Goal: Task Accomplishment & Management: Manage account settings

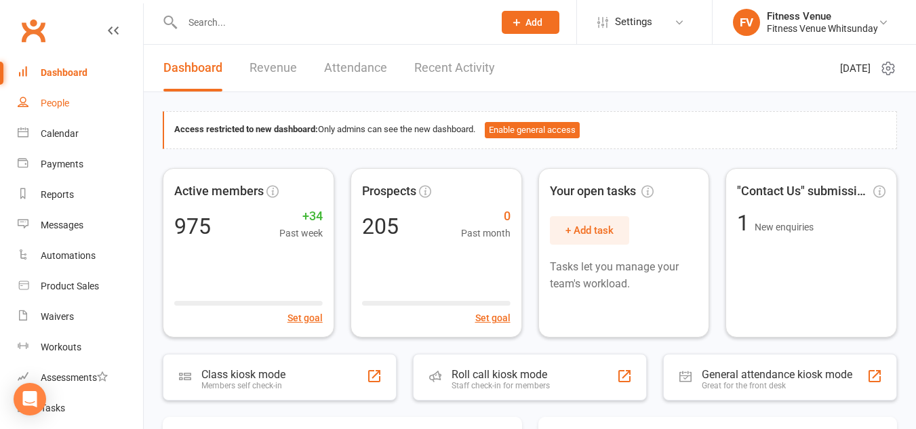
click at [56, 101] on div "People" at bounding box center [55, 103] width 28 height 11
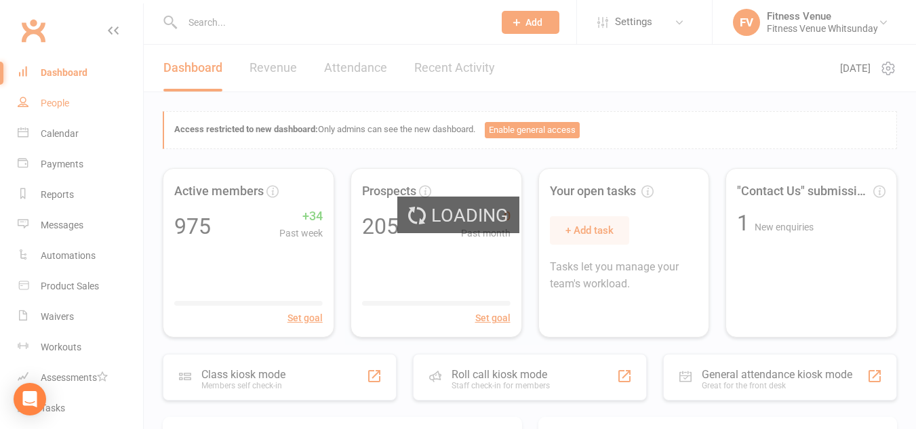
select select "100"
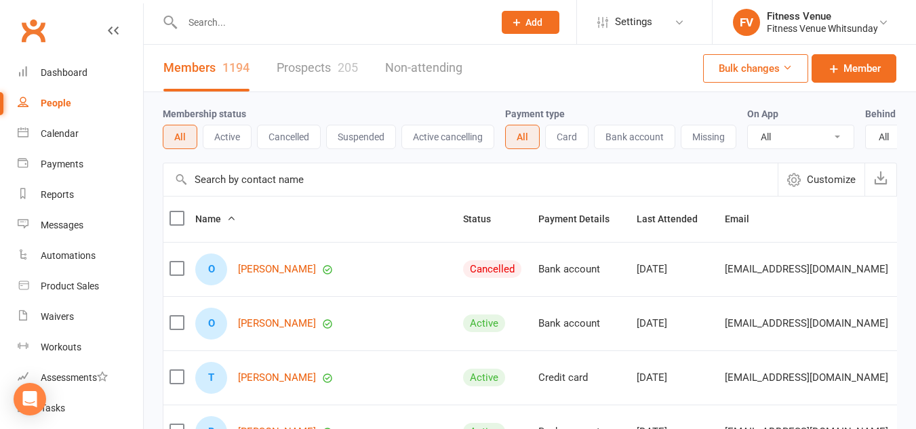
click at [298, 140] on button "Cancelled" at bounding box center [289, 137] width 64 height 24
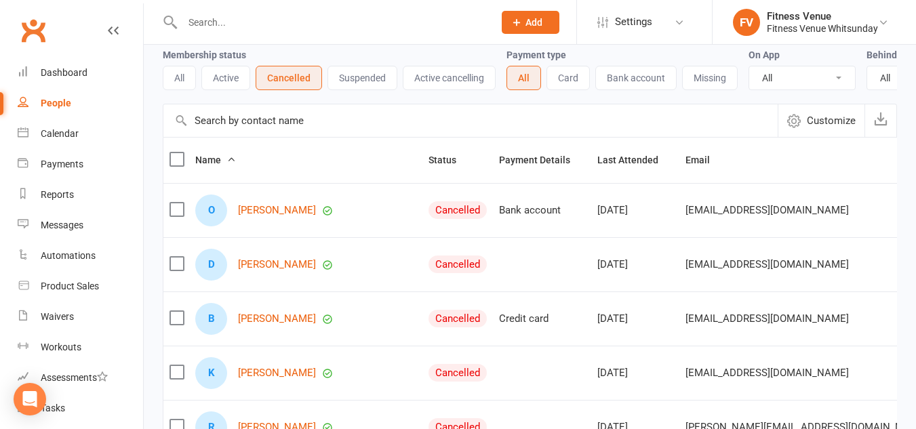
scroll to position [136, 0]
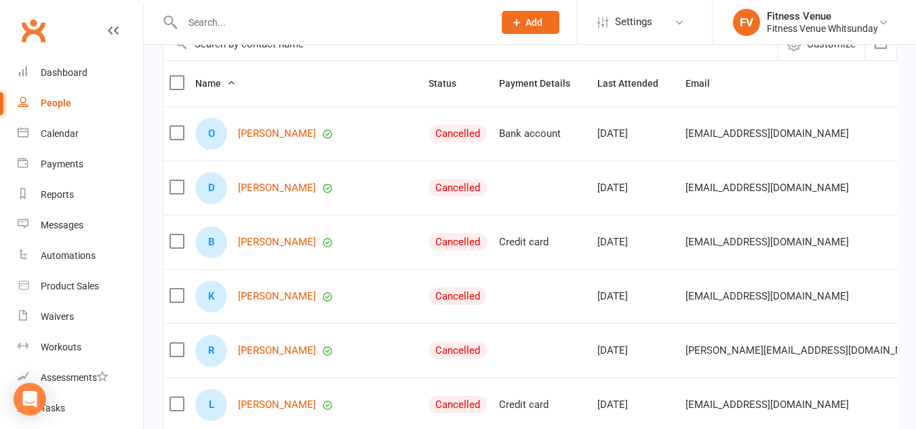
drag, startPoint x: 176, startPoint y: 142, endPoint x: 176, endPoint y: 129, distance: 12.9
click at [178, 140] on label at bounding box center [176, 133] width 14 height 14
click at [178, 126] on input "checkbox" at bounding box center [176, 126] width 14 height 0
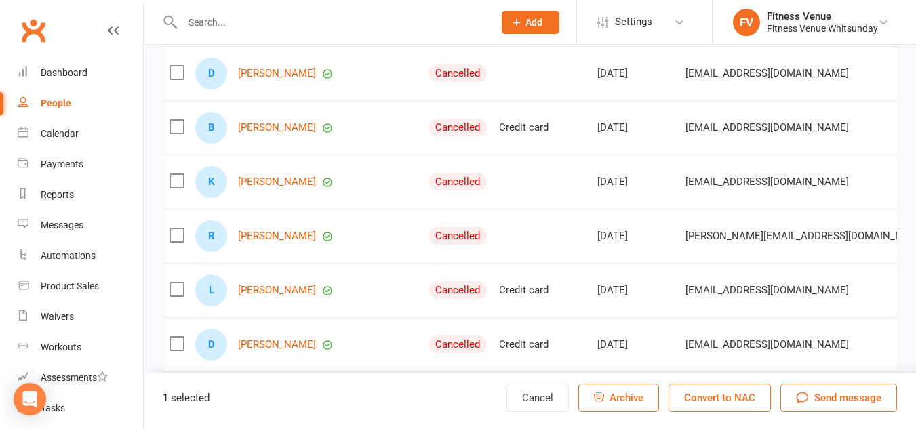
scroll to position [271, 0]
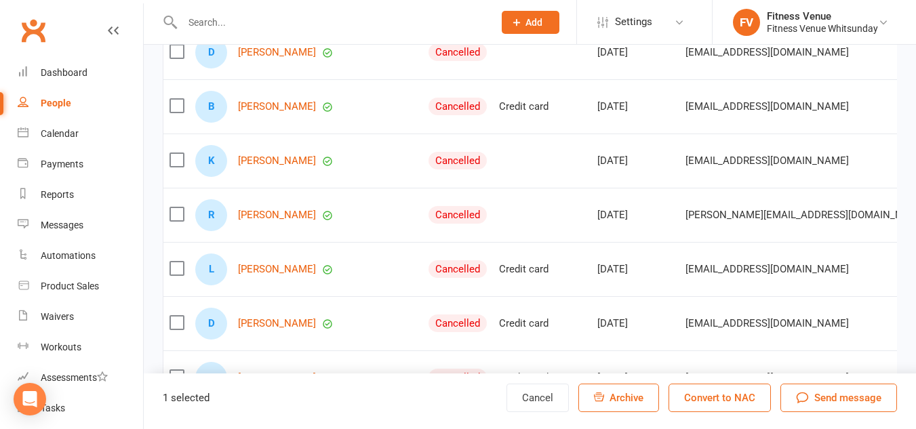
click at [173, 275] on label at bounding box center [176, 269] width 14 height 14
click at [173, 262] on input "checkbox" at bounding box center [176, 262] width 14 height 0
click at [176, 221] on label at bounding box center [176, 214] width 14 height 14
click at [176, 207] on input "checkbox" at bounding box center [176, 207] width 14 height 0
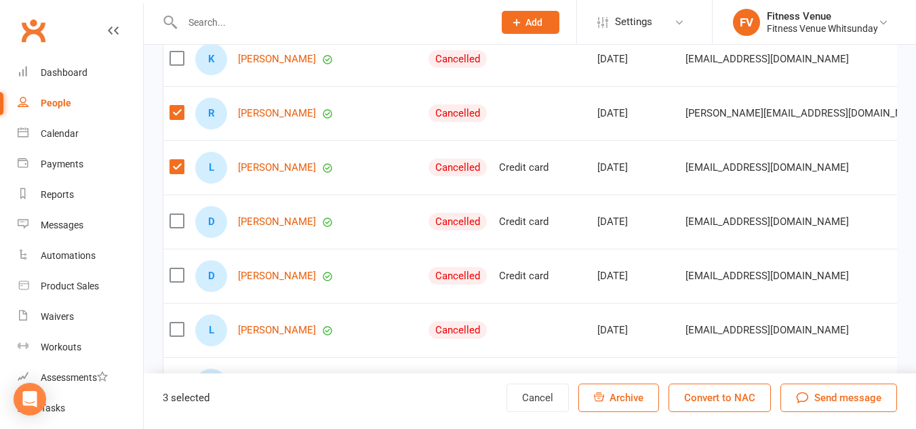
scroll to position [407, 0]
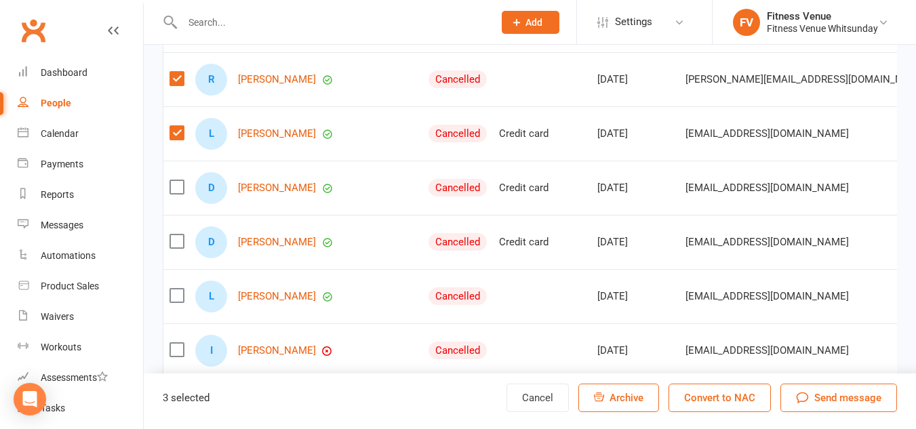
click at [178, 248] on label at bounding box center [176, 242] width 14 height 14
click at [178, 235] on input "checkbox" at bounding box center [176, 235] width 14 height 0
click at [172, 302] on label at bounding box center [176, 296] width 14 height 14
click at [172, 289] on input "checkbox" at bounding box center [176, 289] width 14 height 0
click at [173, 357] on label at bounding box center [176, 350] width 14 height 14
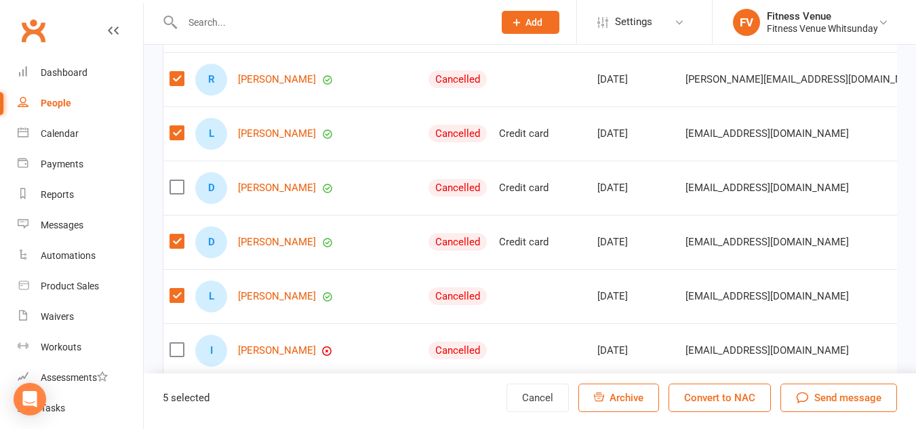
click at [173, 343] on input "checkbox" at bounding box center [176, 343] width 14 height 0
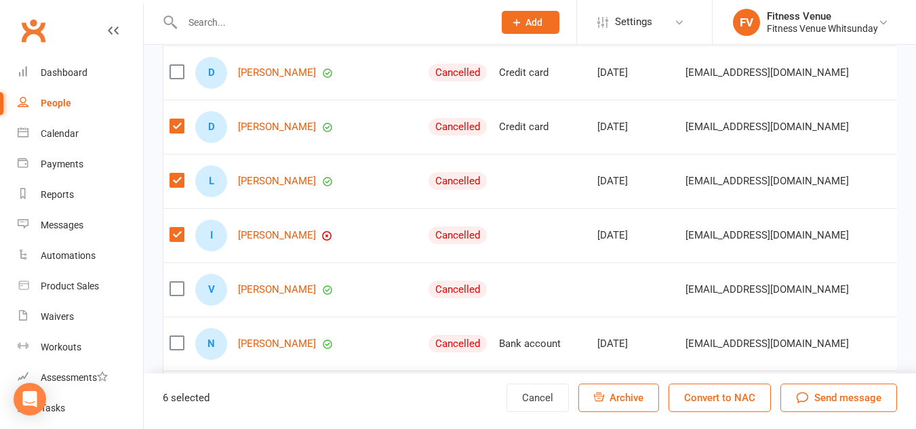
scroll to position [542, 0]
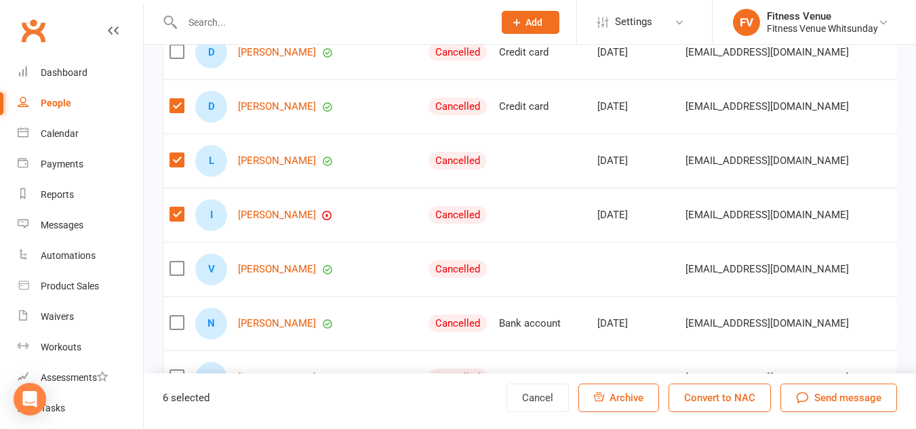
click at [178, 113] on label at bounding box center [176, 106] width 14 height 14
click at [178, 99] on input "checkbox" at bounding box center [176, 99] width 14 height 0
click at [175, 113] on label at bounding box center [176, 106] width 14 height 14
click at [175, 99] on input "checkbox" at bounding box center [176, 99] width 14 height 0
click at [175, 275] on label at bounding box center [176, 269] width 14 height 14
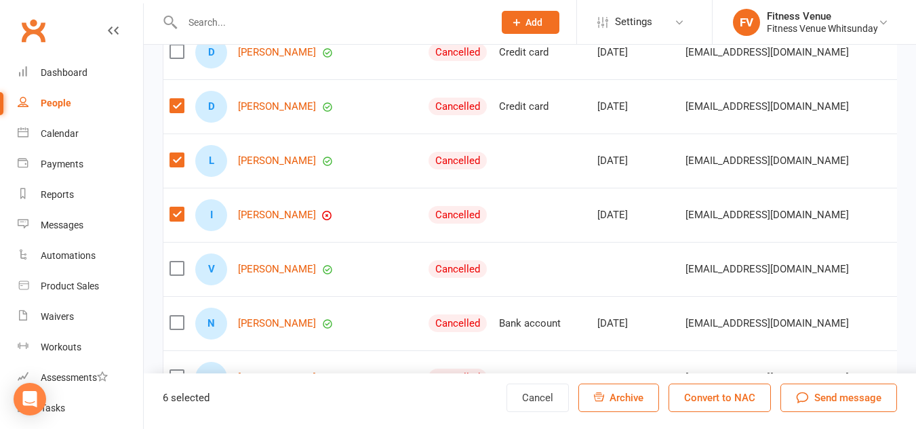
click at [175, 262] on input "checkbox" at bounding box center [176, 262] width 14 height 0
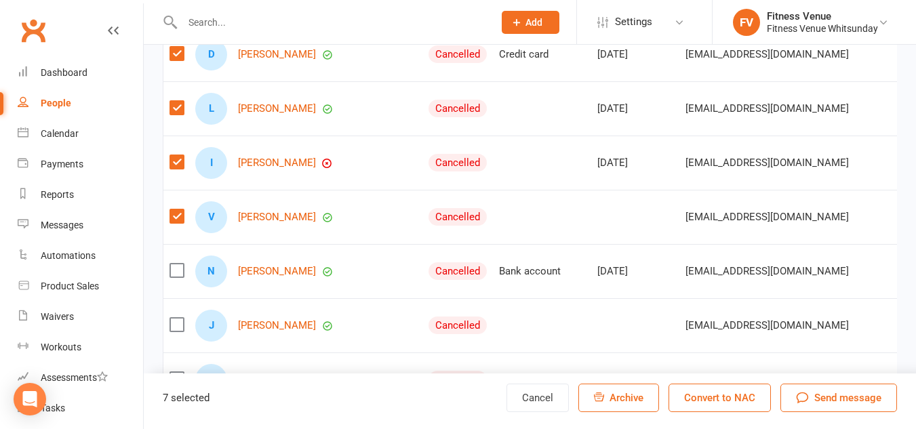
scroll to position [678, 0]
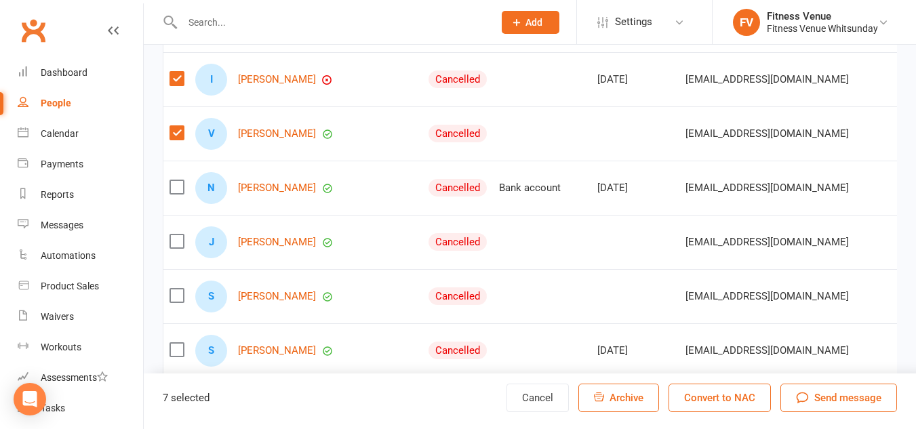
click at [174, 248] on label at bounding box center [176, 242] width 14 height 14
click at [174, 235] on input "checkbox" at bounding box center [176, 235] width 14 height 0
click at [175, 302] on label at bounding box center [176, 296] width 14 height 14
click at [175, 289] on input "checkbox" at bounding box center [176, 289] width 14 height 0
click at [179, 355] on label at bounding box center [176, 350] width 14 height 14
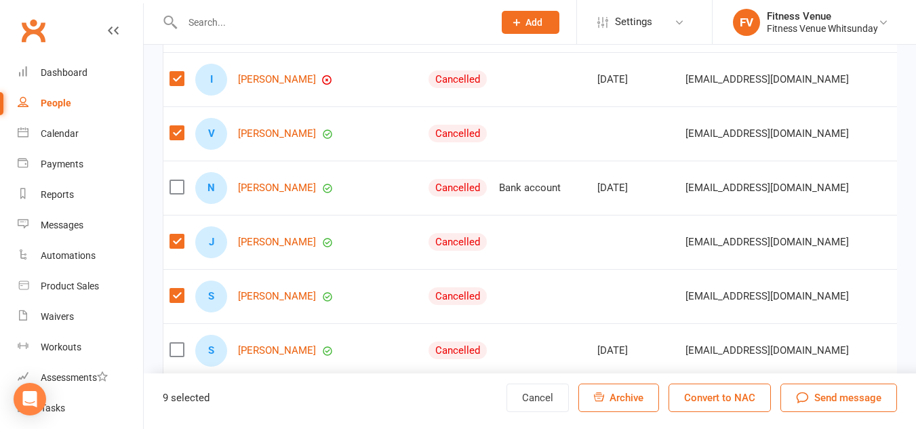
click at [179, 343] on input "checkbox" at bounding box center [176, 343] width 14 height 0
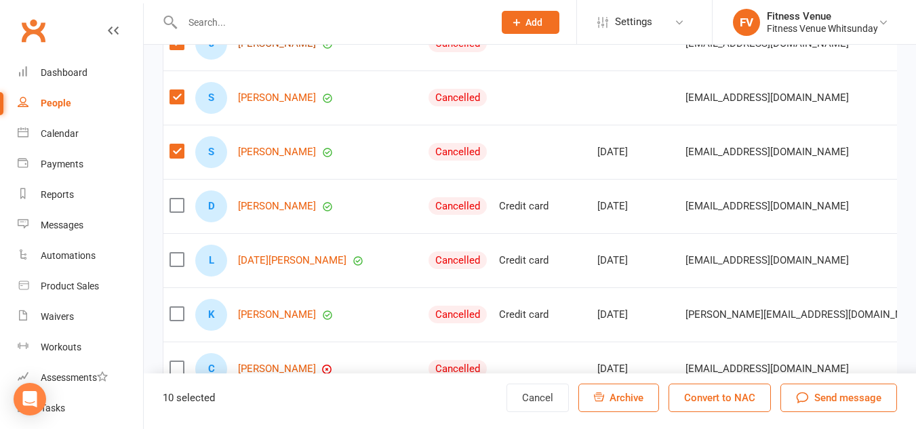
scroll to position [881, 0]
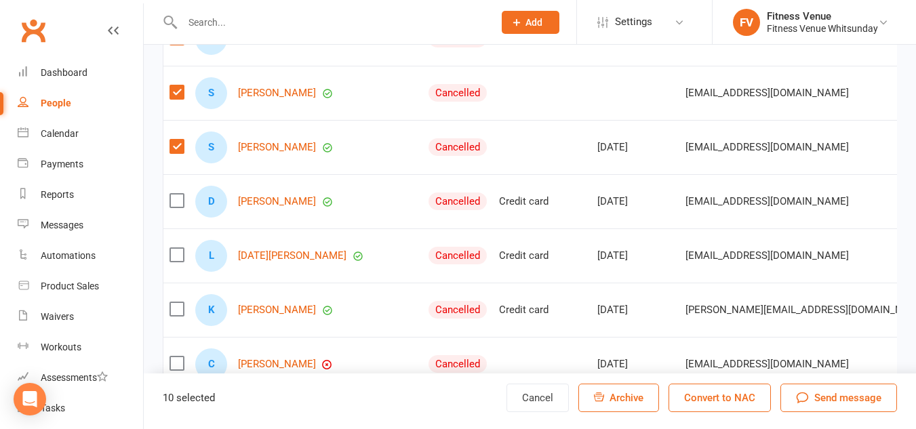
click at [179, 207] on label at bounding box center [176, 201] width 14 height 14
click at [179, 194] on input "checkbox" at bounding box center [176, 194] width 14 height 0
click at [178, 262] on label at bounding box center [176, 255] width 14 height 14
click at [178, 248] on input "checkbox" at bounding box center [176, 248] width 14 height 0
click at [176, 316] on label at bounding box center [176, 309] width 14 height 14
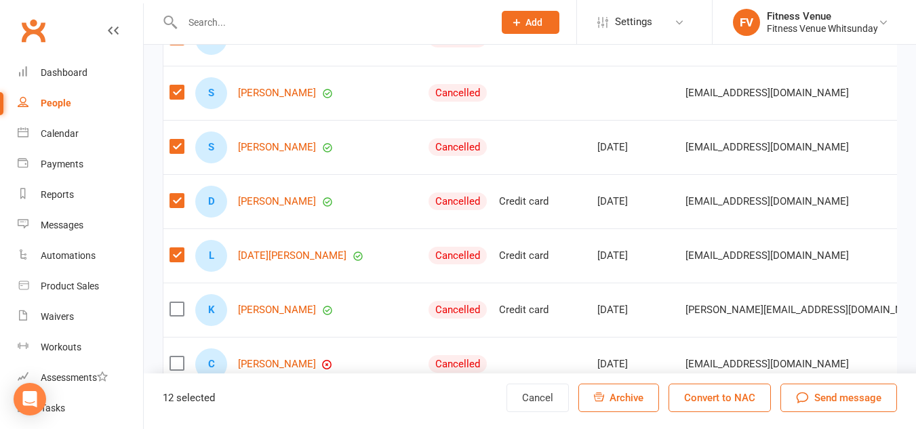
click at [176, 302] on input "checkbox" at bounding box center [176, 302] width 14 height 0
click at [177, 314] on label at bounding box center [176, 309] width 14 height 14
click at [177, 302] on input "checkbox" at bounding box center [176, 302] width 14 height 0
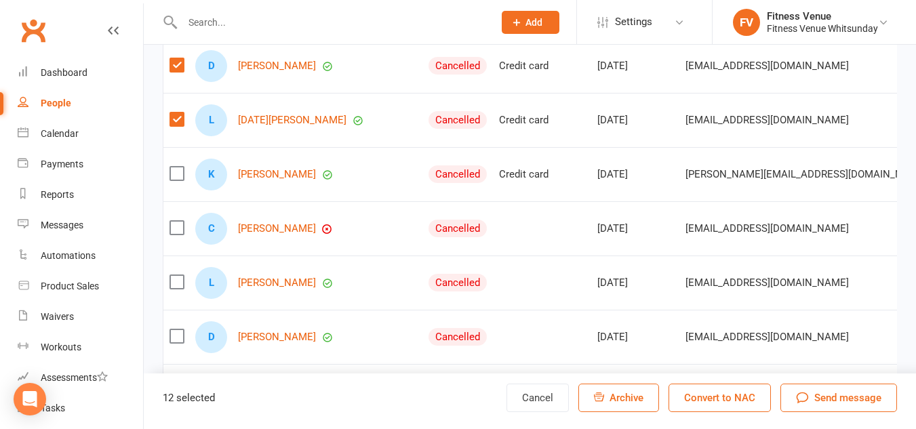
scroll to position [1085, 0]
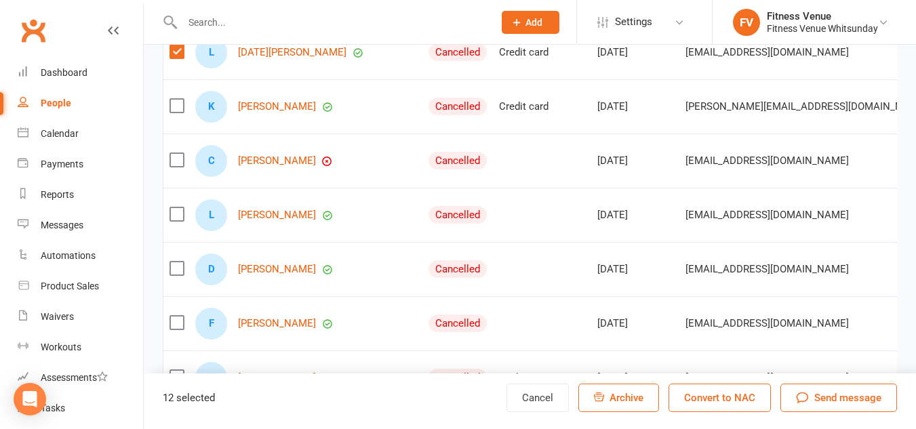
click at [176, 275] on label at bounding box center [176, 269] width 14 height 14
click at [176, 262] on input "checkbox" at bounding box center [176, 262] width 14 height 0
click at [180, 329] on label at bounding box center [176, 323] width 14 height 14
click at [180, 316] on input "checkbox" at bounding box center [176, 316] width 14 height 0
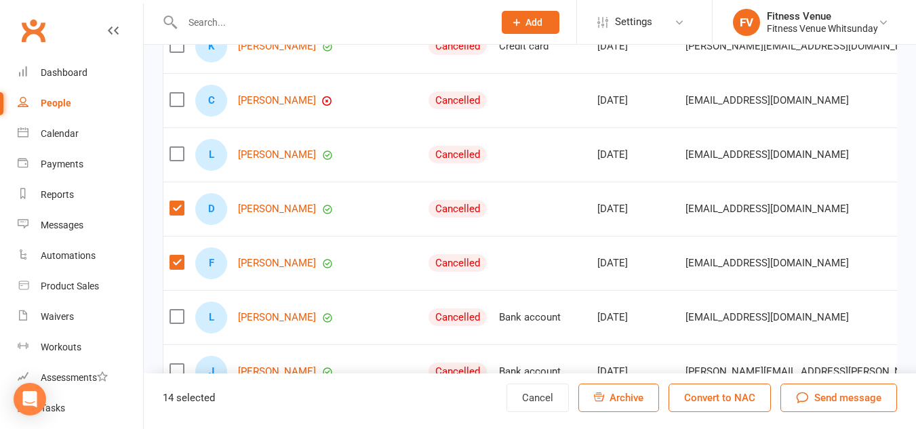
scroll to position [1288, 0]
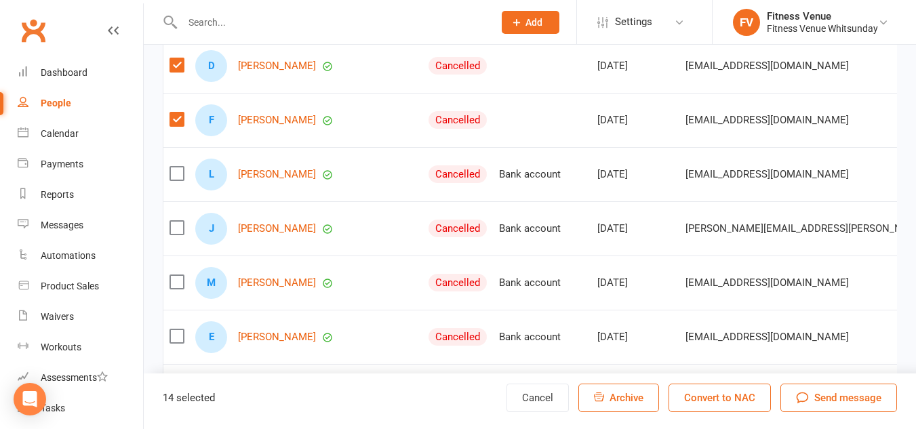
click at [178, 180] on label at bounding box center [176, 174] width 14 height 14
click at [178, 167] on input "checkbox" at bounding box center [176, 167] width 14 height 0
click at [174, 235] on label at bounding box center [176, 228] width 14 height 14
click at [174, 221] on input "checkbox" at bounding box center [176, 221] width 14 height 0
click at [174, 289] on label at bounding box center [176, 282] width 14 height 14
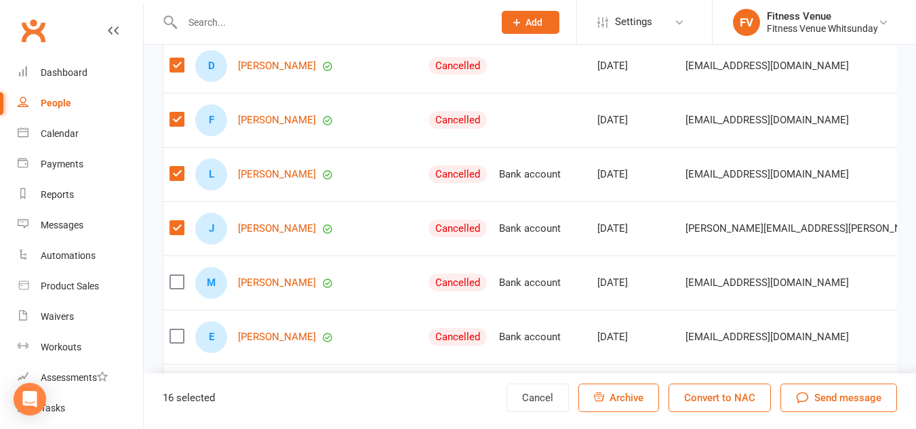
click at [174, 275] on input "checkbox" at bounding box center [176, 275] width 14 height 0
drag, startPoint x: 175, startPoint y: 348, endPoint x: 226, endPoint y: 220, distance: 137.5
click at [176, 343] on label at bounding box center [176, 336] width 14 height 14
click at [176, 329] on input "checkbox" at bounding box center [176, 329] width 14 height 0
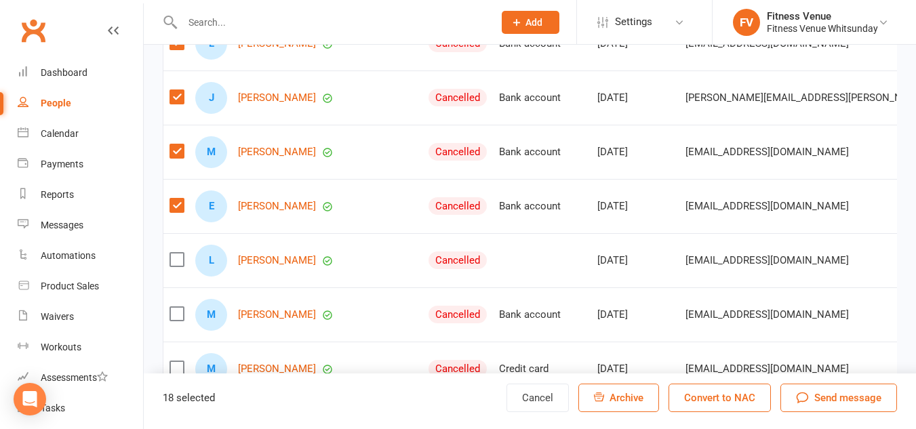
scroll to position [1424, 0]
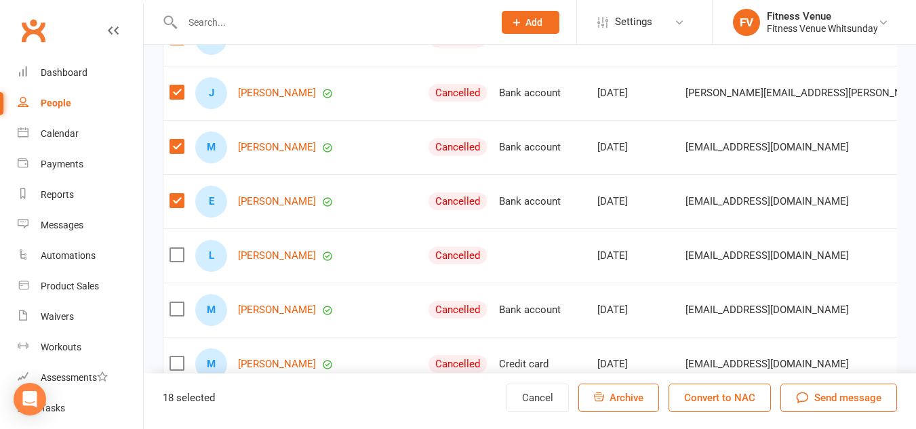
click at [173, 262] on label at bounding box center [176, 255] width 14 height 14
click at [173, 248] on input "checkbox" at bounding box center [176, 248] width 14 height 0
click at [175, 316] on label at bounding box center [176, 309] width 14 height 14
click at [175, 302] on input "checkbox" at bounding box center [176, 302] width 14 height 0
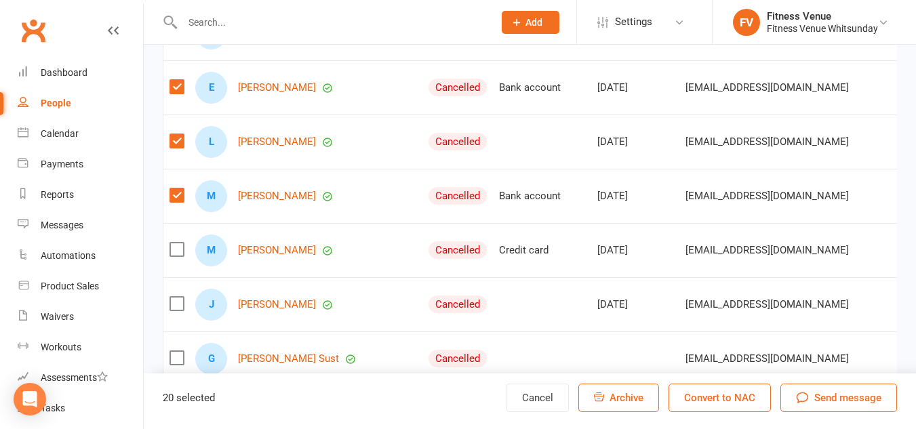
scroll to position [1559, 0]
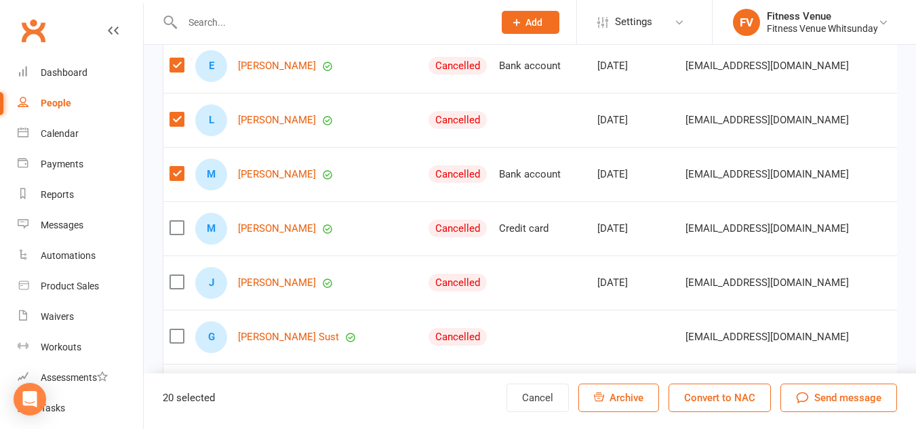
click at [177, 235] on label at bounding box center [176, 228] width 14 height 14
click at [177, 221] on input "checkbox" at bounding box center [176, 221] width 14 height 0
click at [174, 289] on label at bounding box center [176, 282] width 14 height 14
click at [174, 275] on input "checkbox" at bounding box center [176, 275] width 14 height 0
click at [178, 343] on label at bounding box center [176, 336] width 14 height 14
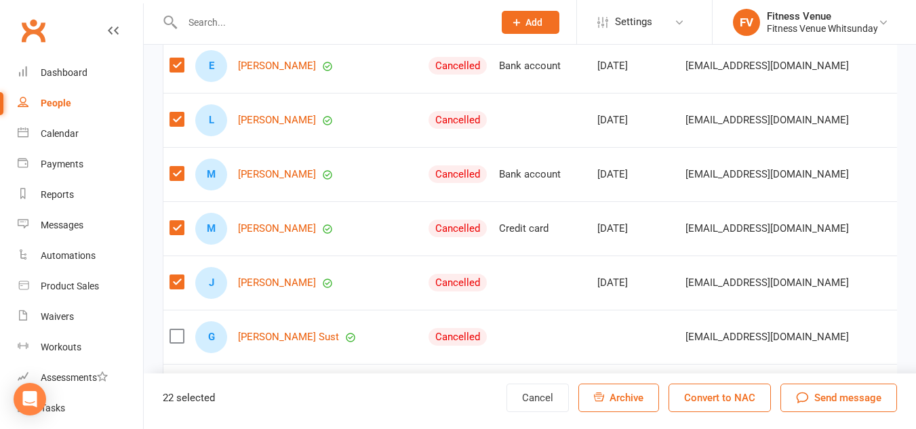
click at [178, 329] on input "checkbox" at bounding box center [176, 329] width 14 height 0
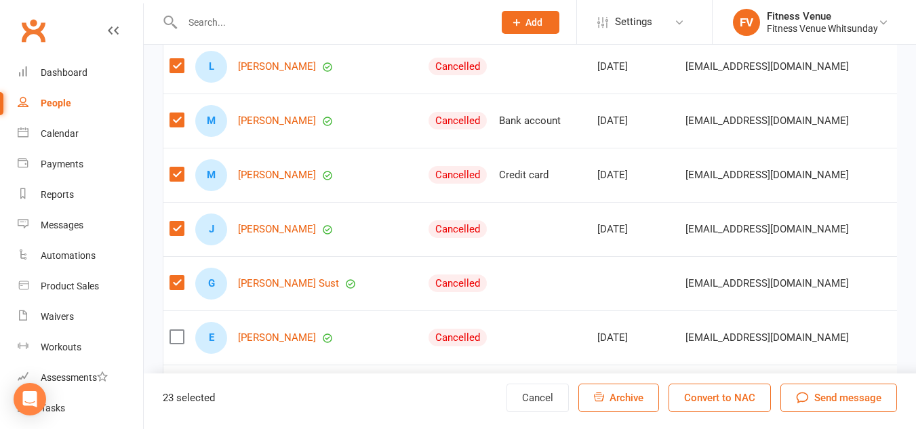
scroll to position [1695, 0]
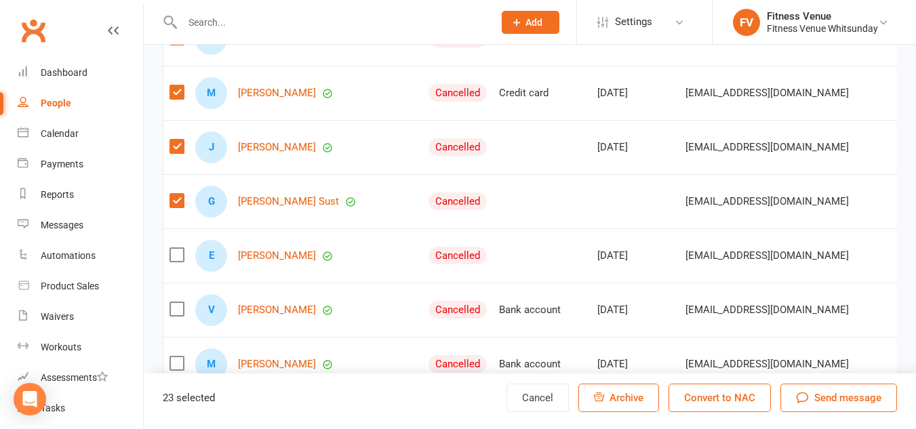
click at [178, 262] on label at bounding box center [176, 255] width 14 height 14
click at [178, 248] on input "checkbox" at bounding box center [176, 248] width 14 height 0
click at [177, 316] on label at bounding box center [176, 309] width 14 height 14
click at [177, 302] on input "checkbox" at bounding box center [176, 302] width 14 height 0
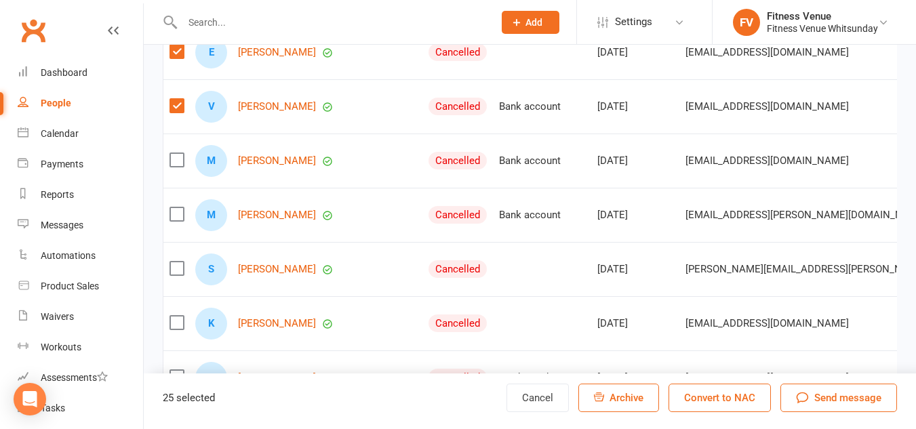
scroll to position [1966, 0]
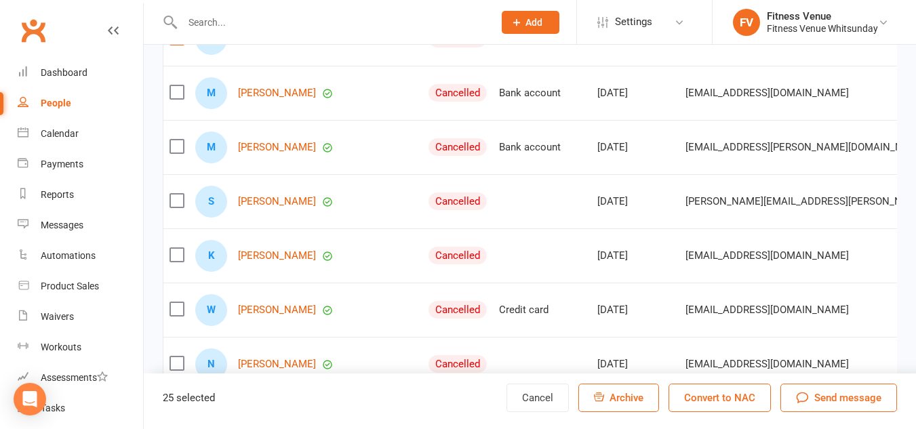
click at [178, 262] on label at bounding box center [176, 255] width 14 height 14
click at [178, 248] on input "checkbox" at bounding box center [176, 248] width 14 height 0
click at [176, 316] on label at bounding box center [176, 309] width 14 height 14
click at [176, 302] on input "checkbox" at bounding box center [176, 302] width 14 height 0
drag, startPoint x: 176, startPoint y: 317, endPoint x: 181, endPoint y: 274, distance: 43.0
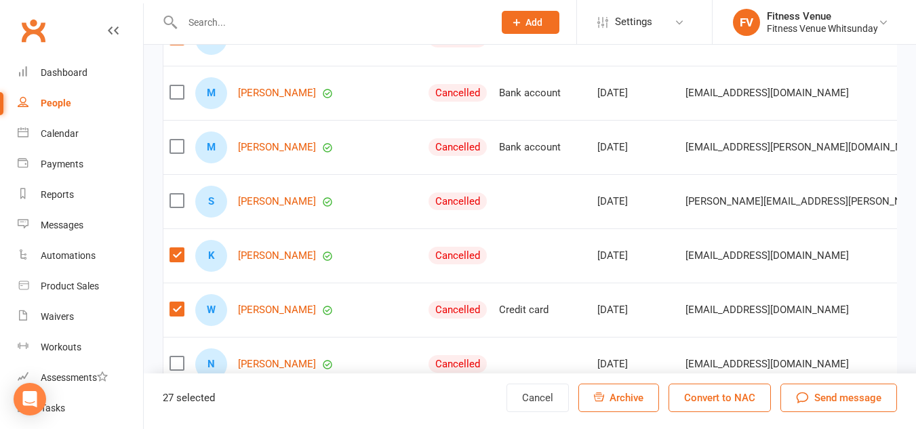
click at [176, 313] on label at bounding box center [176, 309] width 14 height 14
click at [176, 302] on input "checkbox" at bounding box center [176, 302] width 14 height 0
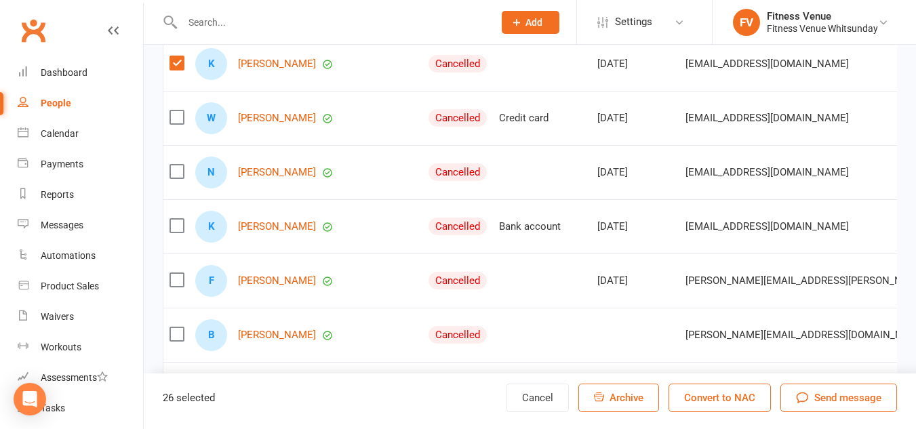
scroll to position [2169, 0]
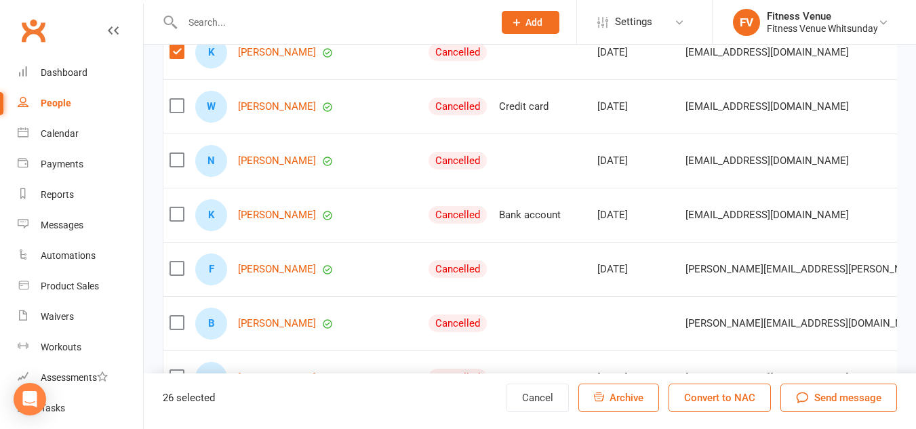
click at [174, 166] on label at bounding box center [176, 160] width 14 height 14
click at [174, 153] on input "checkbox" at bounding box center [176, 153] width 14 height 0
click at [175, 275] on label at bounding box center [176, 269] width 14 height 14
click at [175, 262] on input "checkbox" at bounding box center [176, 262] width 14 height 0
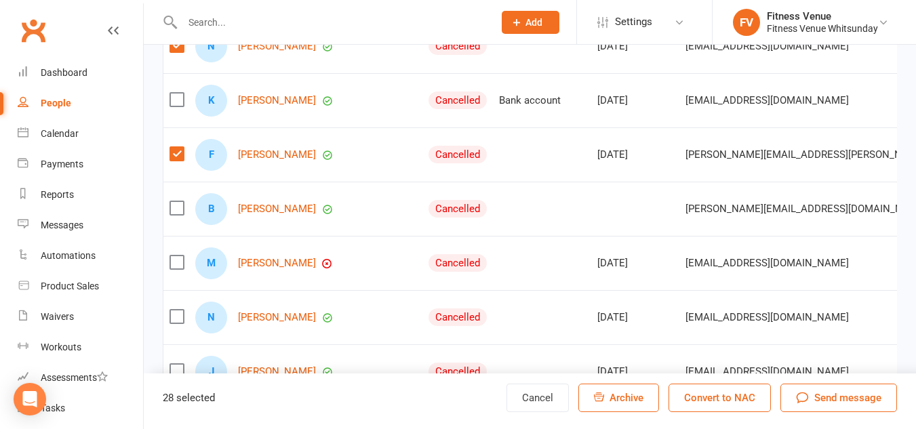
scroll to position [2305, 0]
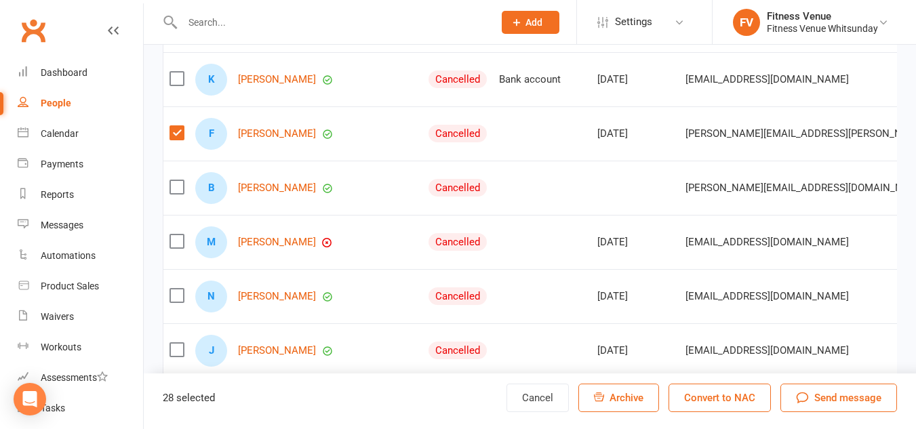
click at [178, 302] on label at bounding box center [176, 296] width 14 height 14
click at [178, 289] on input "checkbox" at bounding box center [176, 289] width 14 height 0
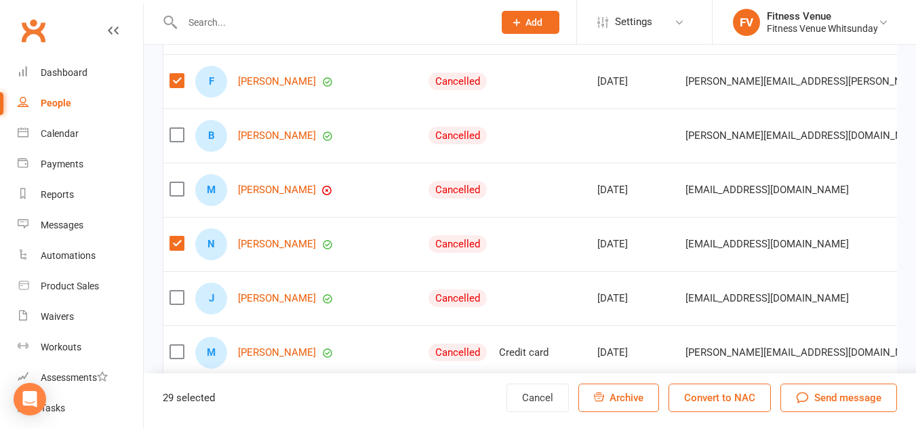
scroll to position [2373, 0]
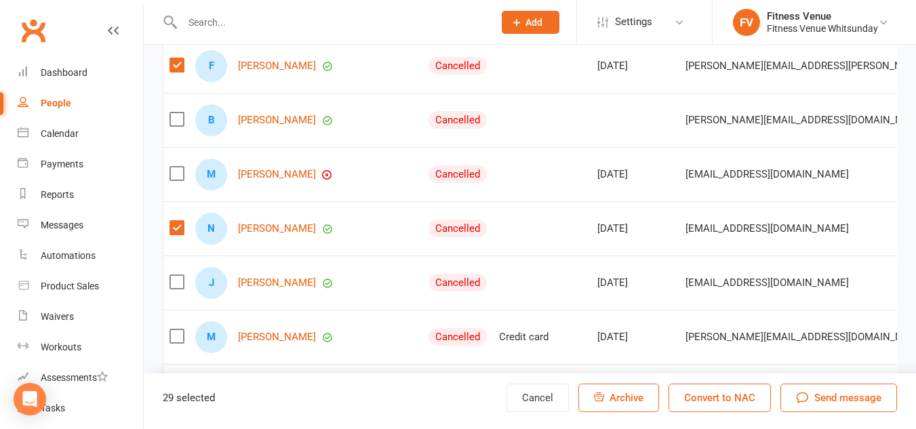
click at [176, 289] on label at bounding box center [176, 282] width 14 height 14
click at [176, 275] on input "checkbox" at bounding box center [176, 275] width 14 height 0
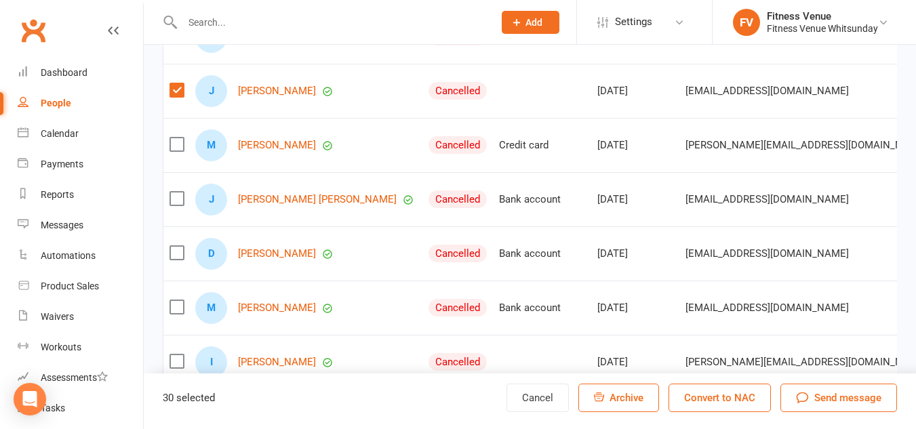
scroll to position [2576, 0]
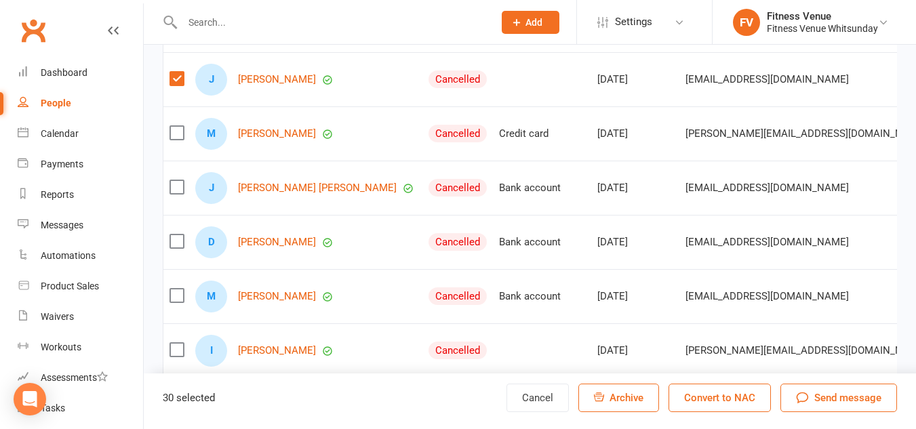
click at [179, 194] on label at bounding box center [176, 187] width 14 height 14
click at [179, 180] on input "checkbox" at bounding box center [176, 180] width 14 height 0
click at [172, 247] on label at bounding box center [176, 242] width 14 height 14
click at [172, 235] on input "checkbox" at bounding box center [176, 235] width 14 height 0
click at [175, 302] on label at bounding box center [176, 296] width 14 height 14
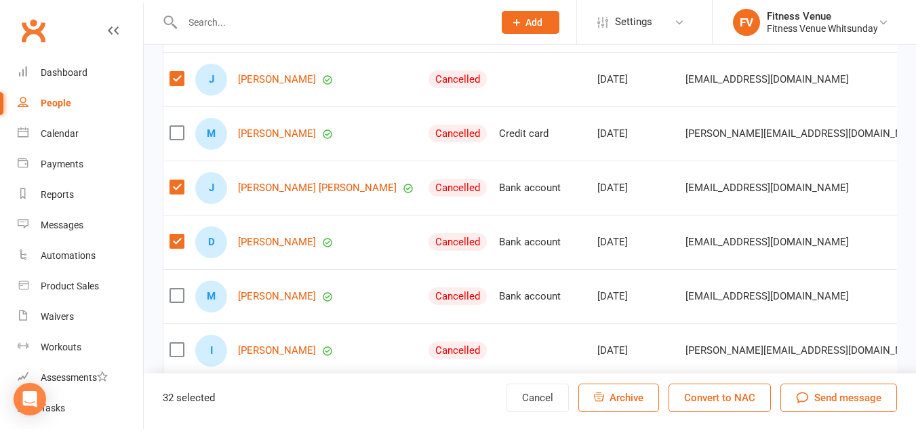
click at [175, 289] on input "checkbox" at bounding box center [176, 289] width 14 height 0
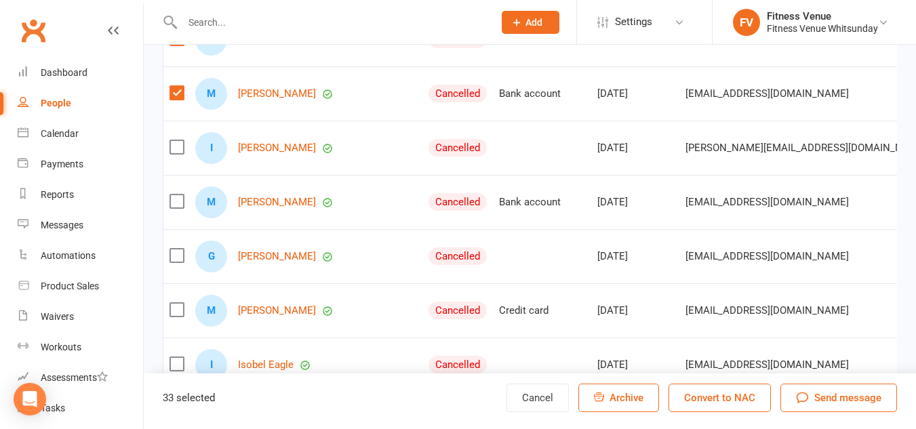
scroll to position [2779, 0]
click at [175, 207] on label at bounding box center [176, 201] width 14 height 14
click at [175, 194] on input "checkbox" at bounding box center [176, 194] width 14 height 0
click at [176, 262] on label at bounding box center [176, 255] width 14 height 14
click at [176, 248] on input "checkbox" at bounding box center [176, 248] width 14 height 0
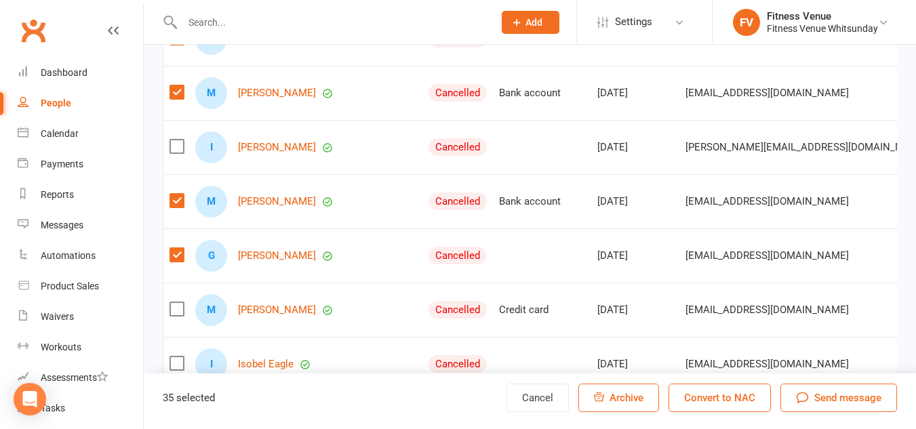
click at [176, 316] on label at bounding box center [176, 309] width 14 height 14
click at [176, 302] on input "checkbox" at bounding box center [176, 302] width 14 height 0
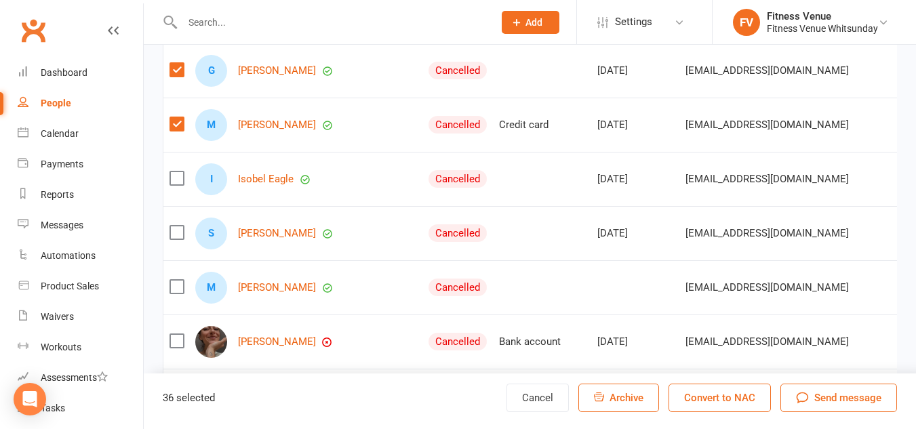
scroll to position [2983, 0]
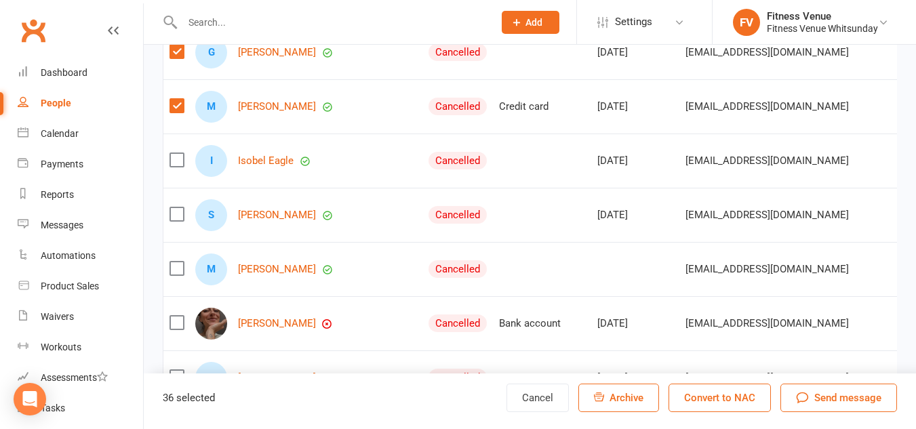
click at [178, 167] on label at bounding box center [176, 160] width 14 height 14
click at [178, 153] on input "checkbox" at bounding box center [176, 153] width 14 height 0
click at [175, 221] on label at bounding box center [176, 214] width 14 height 14
click at [175, 207] on input "checkbox" at bounding box center [176, 207] width 14 height 0
click at [173, 275] on label at bounding box center [176, 269] width 14 height 14
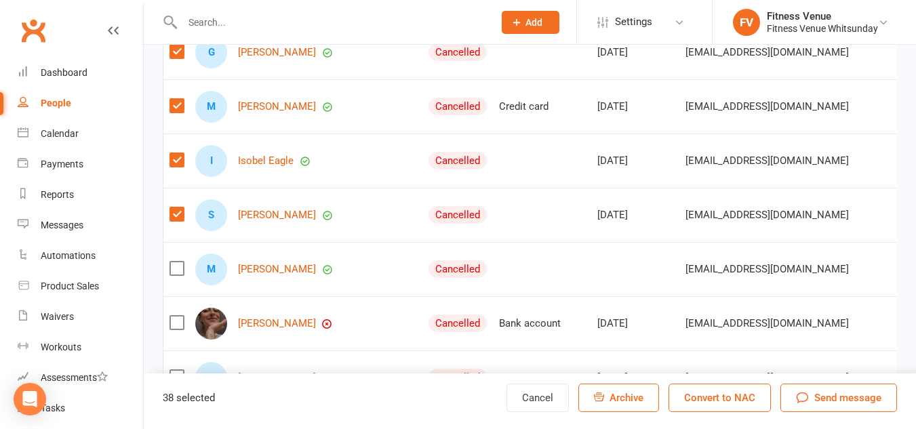
click at [173, 262] on input "checkbox" at bounding box center [176, 262] width 14 height 0
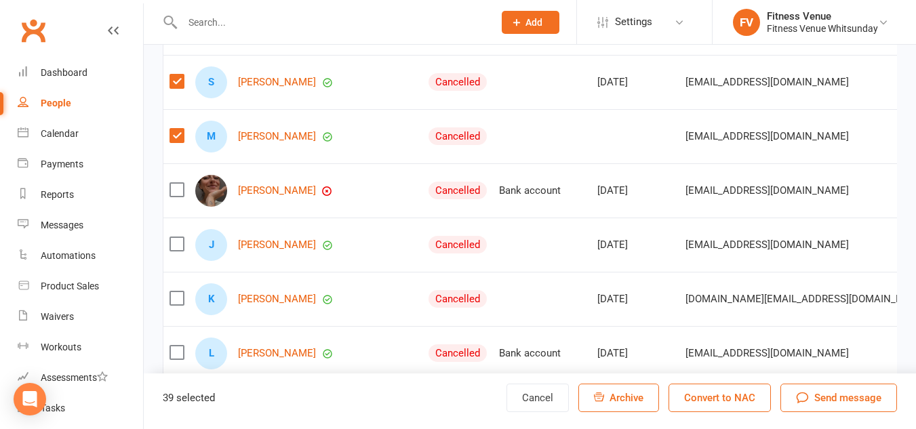
scroll to position [3118, 0]
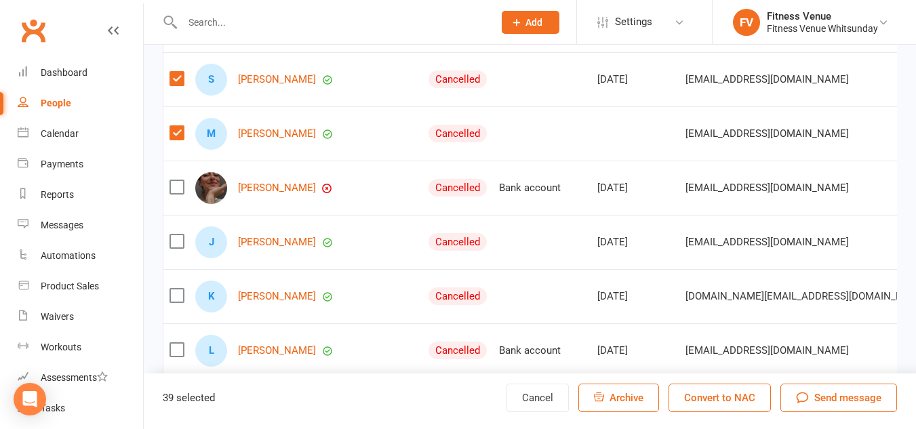
click at [176, 302] on label at bounding box center [176, 296] width 14 height 14
click at [176, 289] on input "checkbox" at bounding box center [176, 289] width 14 height 0
drag, startPoint x: 178, startPoint y: 357, endPoint x: 184, endPoint y: 331, distance: 26.5
click at [178, 355] on label at bounding box center [176, 350] width 14 height 14
click at [178, 343] on input "checkbox" at bounding box center [176, 343] width 14 height 0
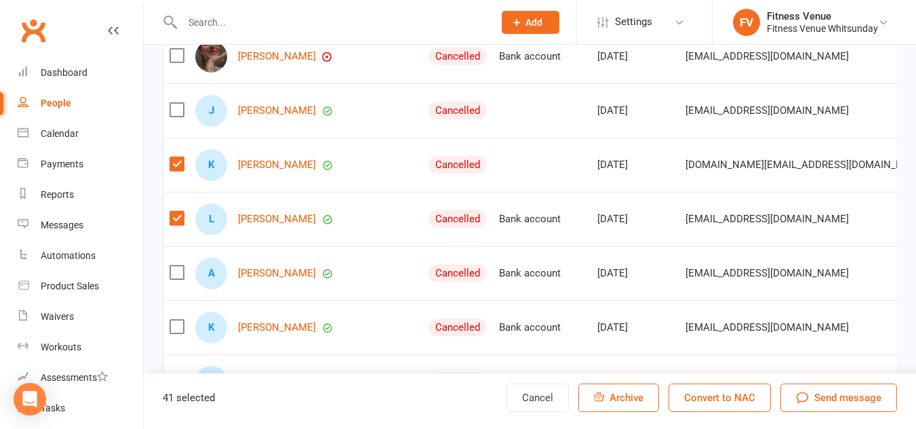
scroll to position [3254, 0]
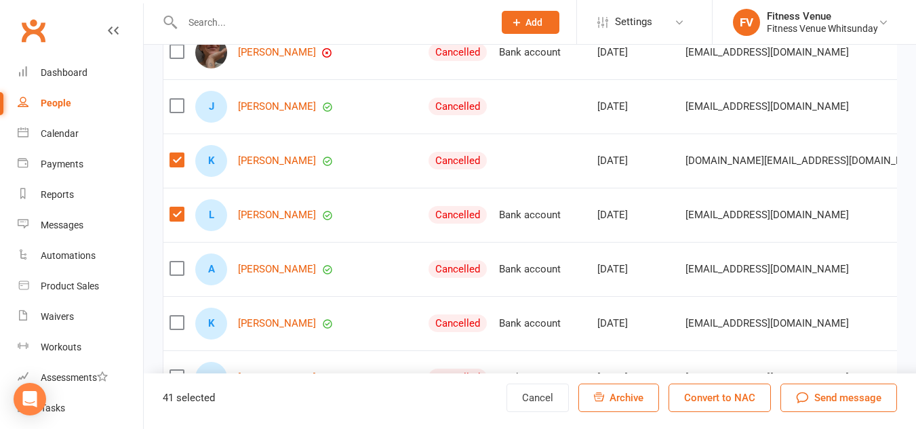
click at [179, 275] on label at bounding box center [176, 269] width 14 height 14
click at [179, 262] on input "checkbox" at bounding box center [176, 262] width 14 height 0
click at [174, 327] on label at bounding box center [176, 323] width 14 height 14
click at [174, 316] on input "checkbox" at bounding box center [176, 316] width 14 height 0
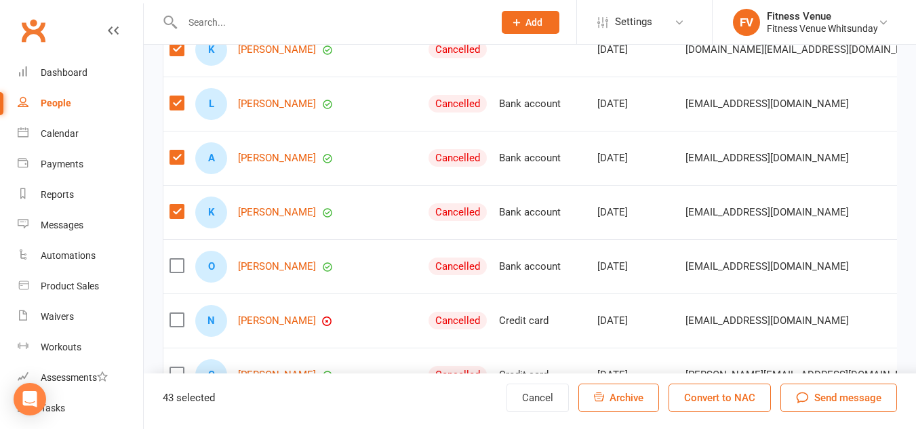
scroll to position [3390, 0]
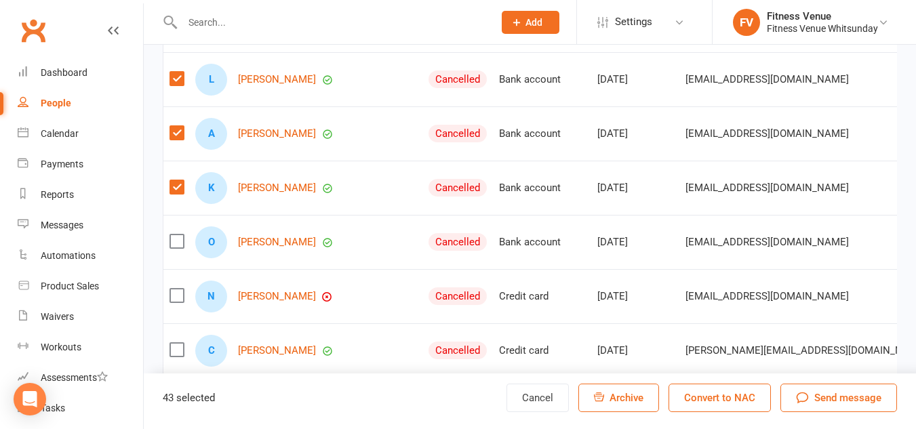
click at [177, 248] on label at bounding box center [176, 242] width 14 height 14
click at [177, 235] on input "checkbox" at bounding box center [176, 235] width 14 height 0
click at [177, 302] on label at bounding box center [176, 296] width 14 height 14
click at [177, 289] on input "checkbox" at bounding box center [176, 289] width 14 height 0
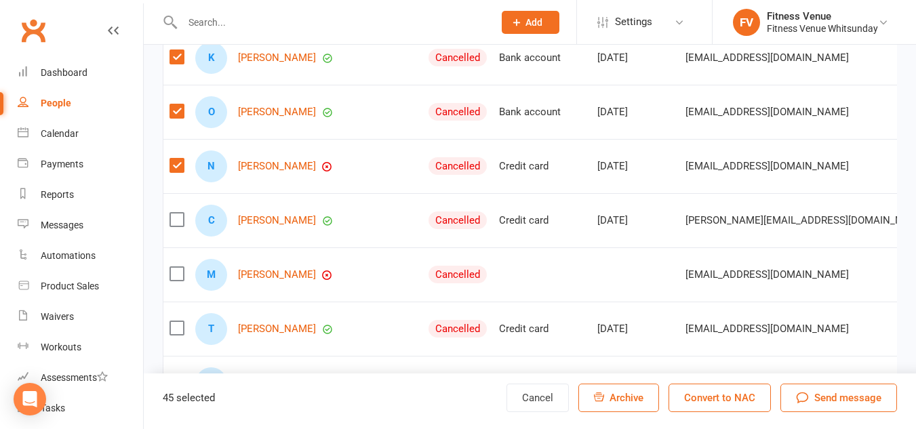
scroll to position [3525, 0]
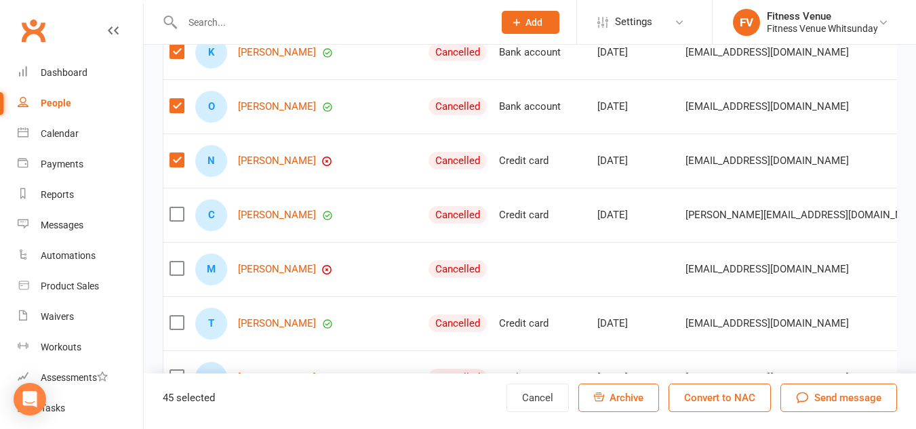
click at [176, 220] on label at bounding box center [176, 214] width 14 height 14
click at [176, 207] on input "checkbox" at bounding box center [176, 207] width 14 height 0
click at [174, 275] on label at bounding box center [176, 269] width 14 height 14
click at [174, 262] on input "checkbox" at bounding box center [176, 262] width 14 height 0
drag, startPoint x: 176, startPoint y: 334, endPoint x: 212, endPoint y: 252, distance: 90.2
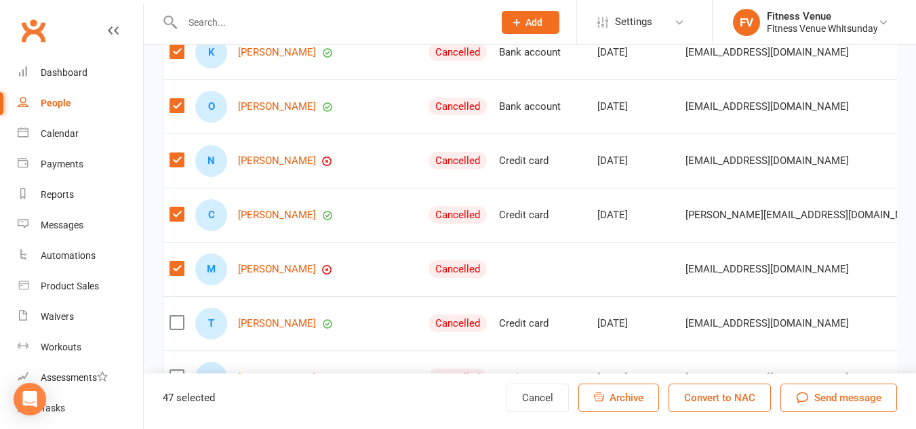
click at [176, 329] on label at bounding box center [176, 323] width 14 height 14
click at [176, 316] on input "checkbox" at bounding box center [176, 316] width 14 height 0
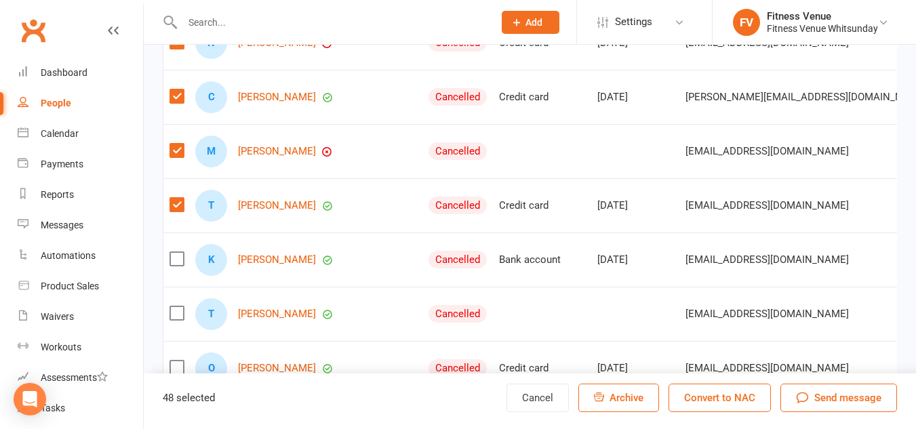
scroll to position [3661, 0]
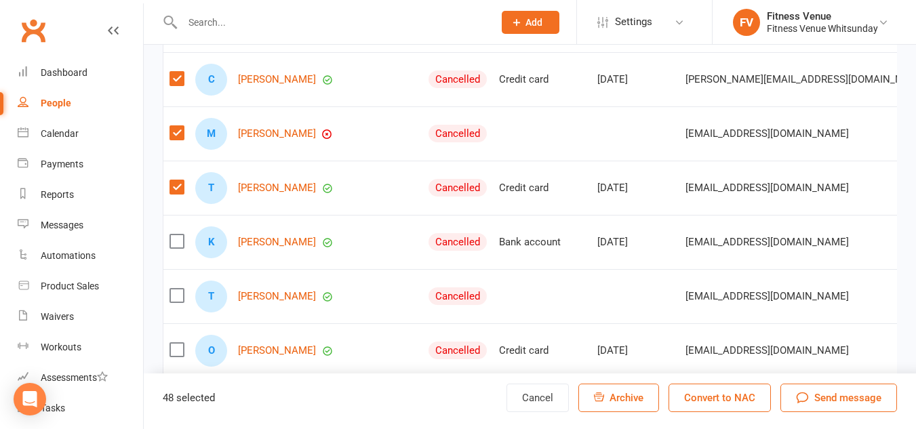
click at [175, 248] on label at bounding box center [176, 242] width 14 height 14
click at [175, 235] on input "checkbox" at bounding box center [176, 235] width 14 height 0
click at [175, 302] on label at bounding box center [176, 296] width 14 height 14
click at [175, 289] on input "checkbox" at bounding box center [176, 289] width 14 height 0
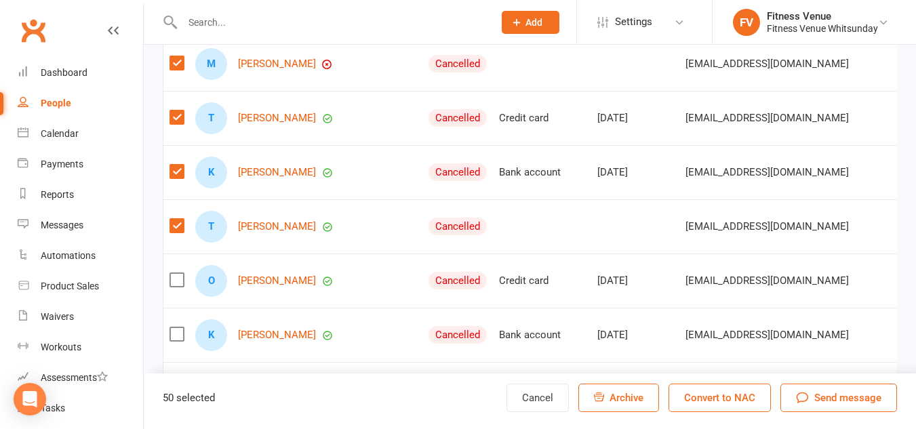
scroll to position [3796, 0]
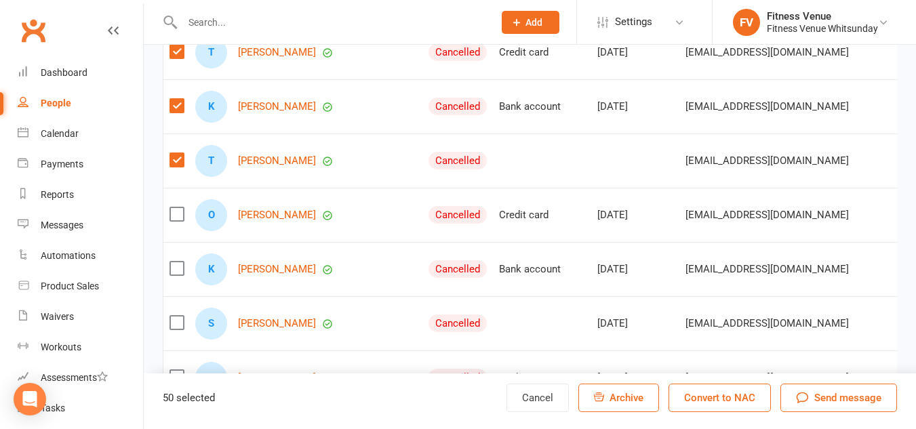
click at [174, 221] on label at bounding box center [176, 214] width 14 height 14
click at [174, 207] on input "checkbox" at bounding box center [176, 207] width 14 height 0
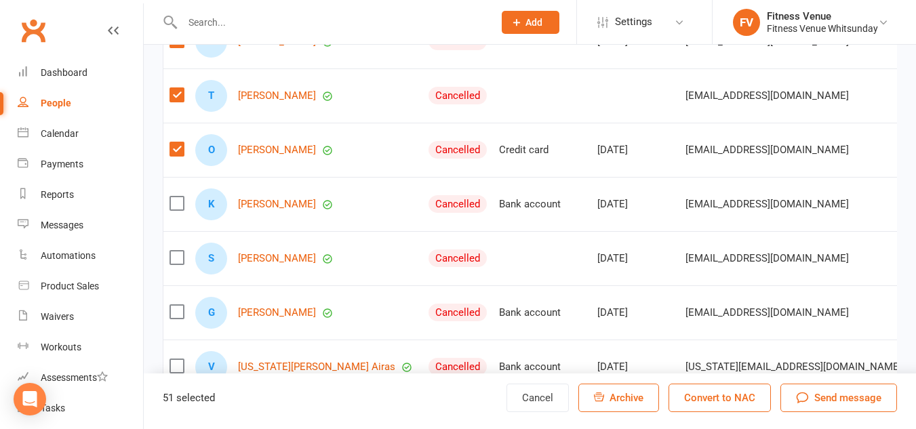
scroll to position [3932, 0]
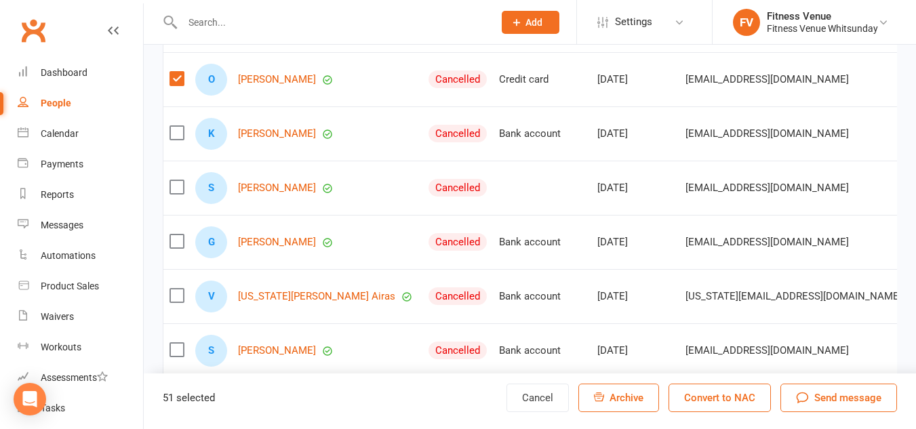
click at [173, 194] on label at bounding box center [176, 187] width 14 height 14
click at [173, 180] on input "checkbox" at bounding box center [176, 180] width 14 height 0
click at [174, 248] on label at bounding box center [176, 242] width 14 height 14
click at [174, 235] on input "checkbox" at bounding box center [176, 235] width 14 height 0
click at [176, 302] on label at bounding box center [176, 296] width 14 height 14
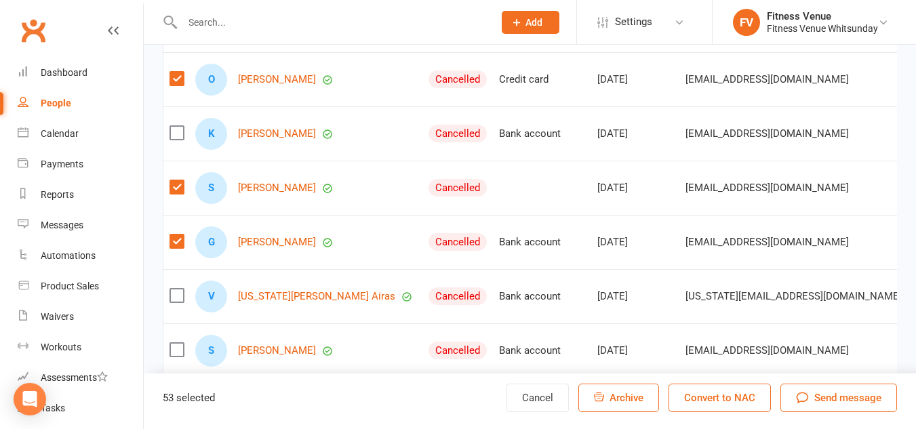
click at [176, 289] on input "checkbox" at bounding box center [176, 289] width 14 height 0
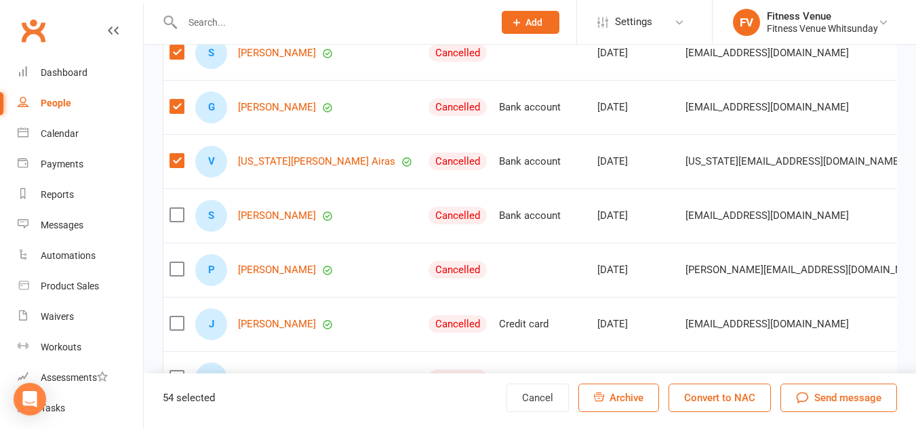
scroll to position [4067, 0]
drag, startPoint x: 177, startPoint y: 334, endPoint x: 555, endPoint y: 381, distance: 381.1
click at [179, 329] on label at bounding box center [176, 323] width 14 height 14
click at [179, 316] on input "checkbox" at bounding box center [176, 316] width 14 height 0
click at [601, 399] on icon "button" at bounding box center [599, 397] width 10 height 10
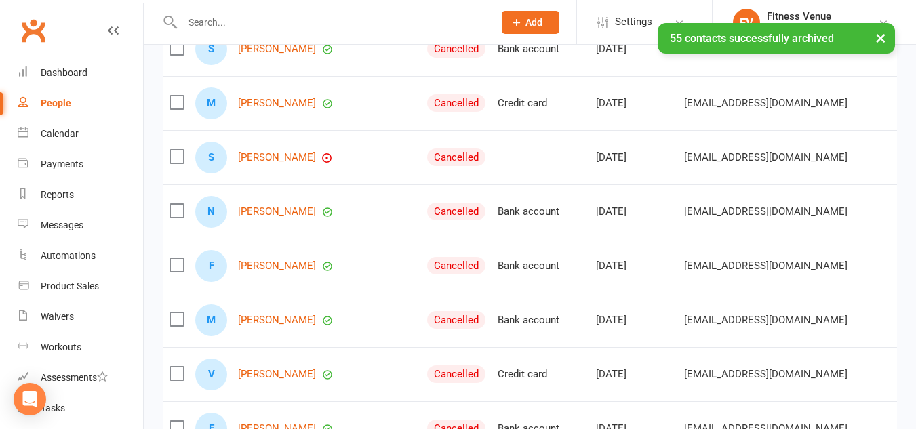
scroll to position [4271, 0]
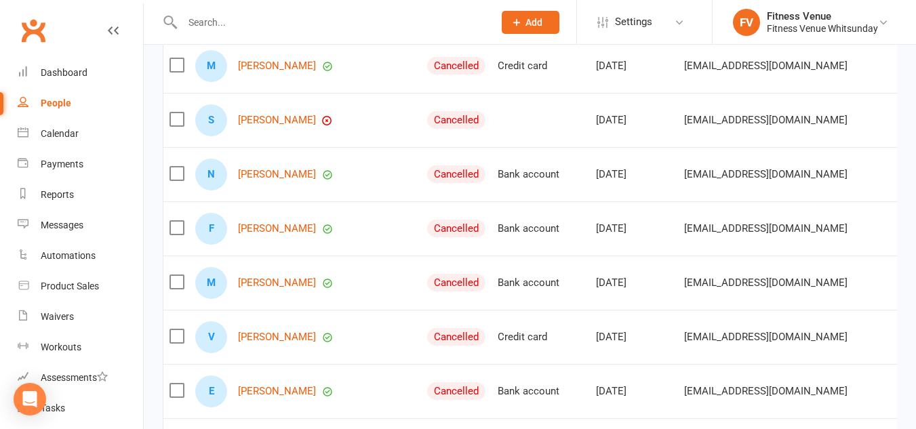
click at [176, 235] on label at bounding box center [176, 228] width 14 height 14
click at [176, 221] on input "checkbox" at bounding box center [176, 221] width 14 height 0
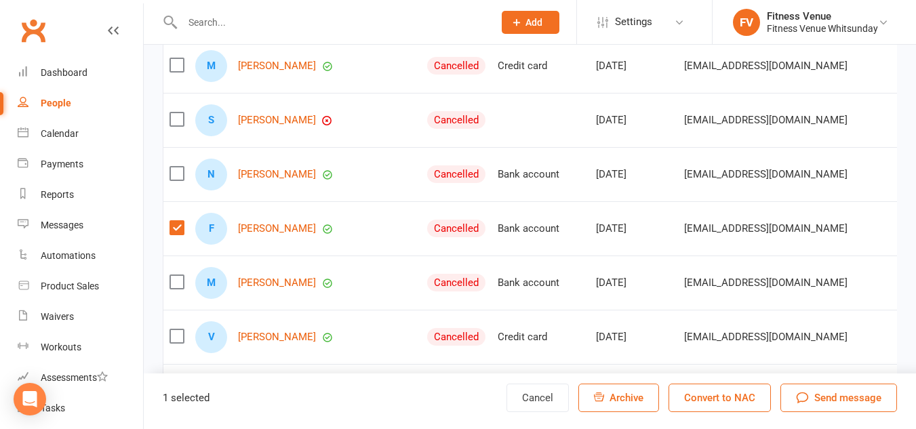
click at [176, 289] on label at bounding box center [176, 282] width 14 height 14
click at [176, 275] on input "checkbox" at bounding box center [176, 275] width 14 height 0
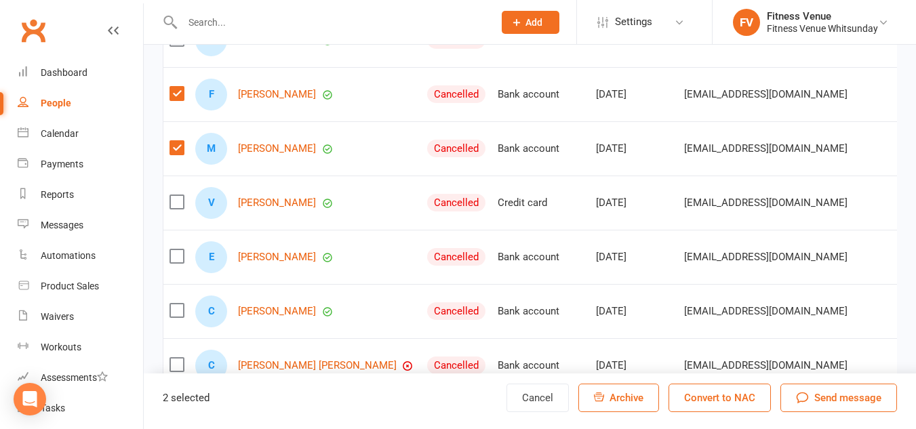
scroll to position [4406, 0]
click at [174, 207] on label at bounding box center [176, 201] width 14 height 14
click at [174, 194] on input "checkbox" at bounding box center [176, 194] width 14 height 0
click at [177, 262] on label at bounding box center [176, 255] width 14 height 14
click at [177, 248] on input "checkbox" at bounding box center [176, 248] width 14 height 0
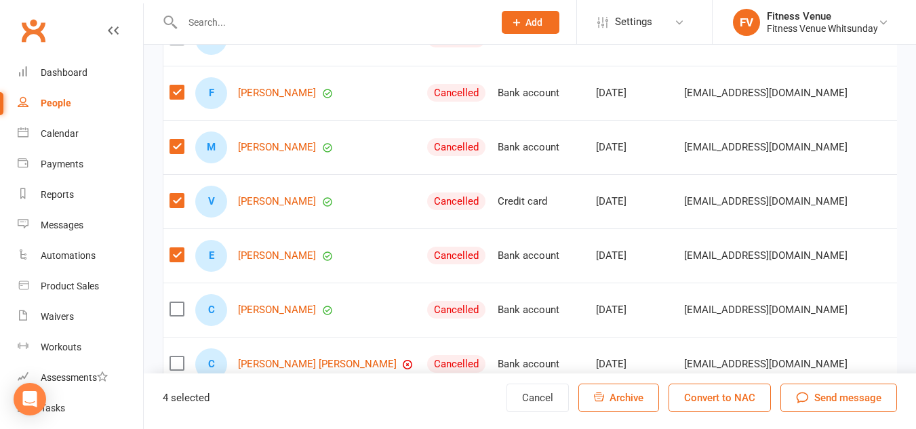
click at [173, 316] on label at bounding box center [176, 309] width 14 height 14
click at [173, 302] on input "checkbox" at bounding box center [176, 302] width 14 height 0
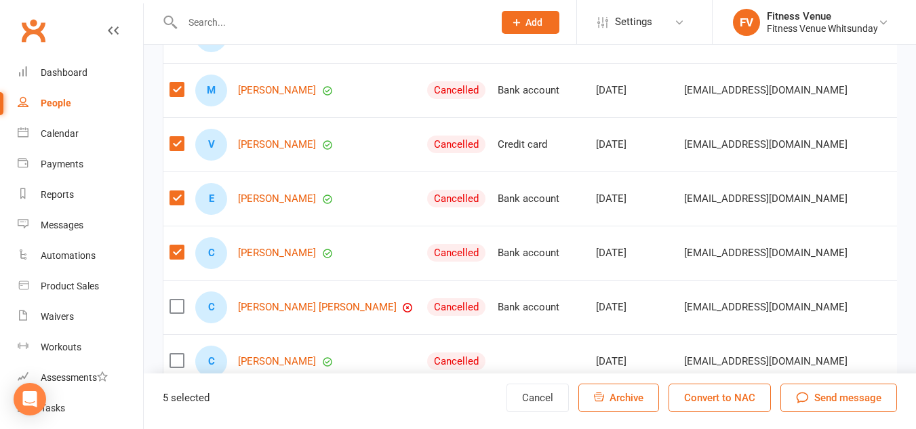
scroll to position [4542, 0]
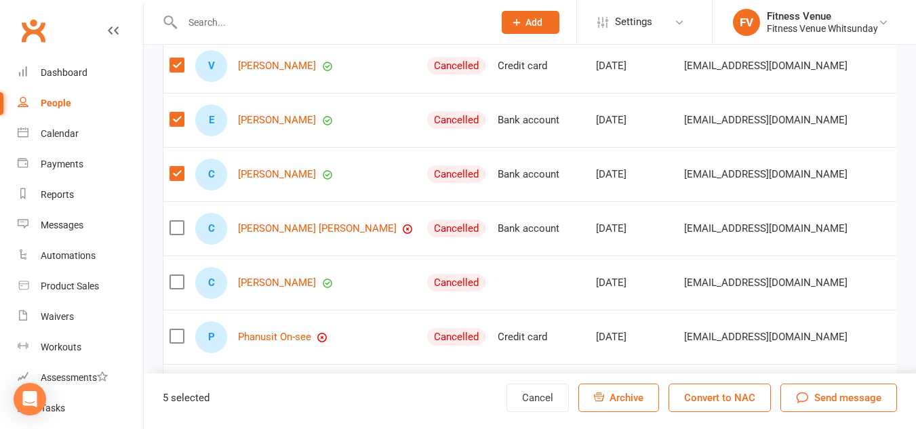
click at [176, 234] on label at bounding box center [176, 228] width 14 height 14
click at [176, 221] on input "checkbox" at bounding box center [176, 221] width 14 height 0
click at [176, 289] on label at bounding box center [176, 282] width 14 height 14
click at [176, 275] on input "checkbox" at bounding box center [176, 275] width 14 height 0
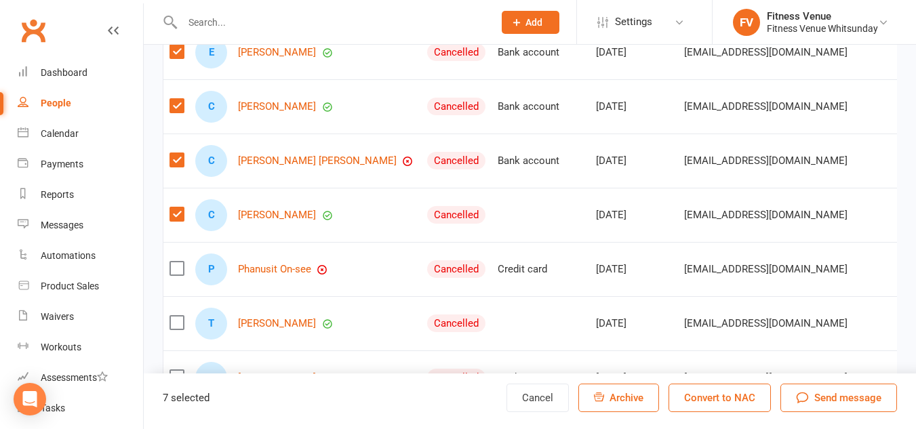
click at [176, 329] on label at bounding box center [176, 323] width 14 height 14
click at [176, 316] on input "checkbox" at bounding box center [176, 316] width 14 height 0
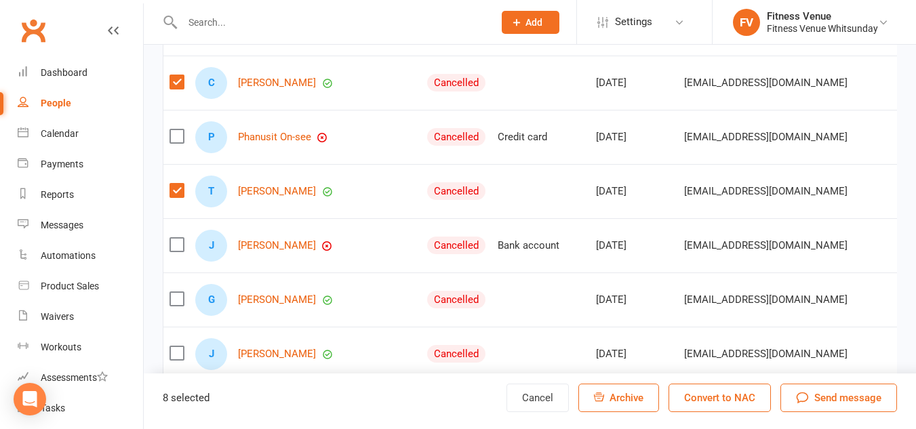
scroll to position [4745, 0]
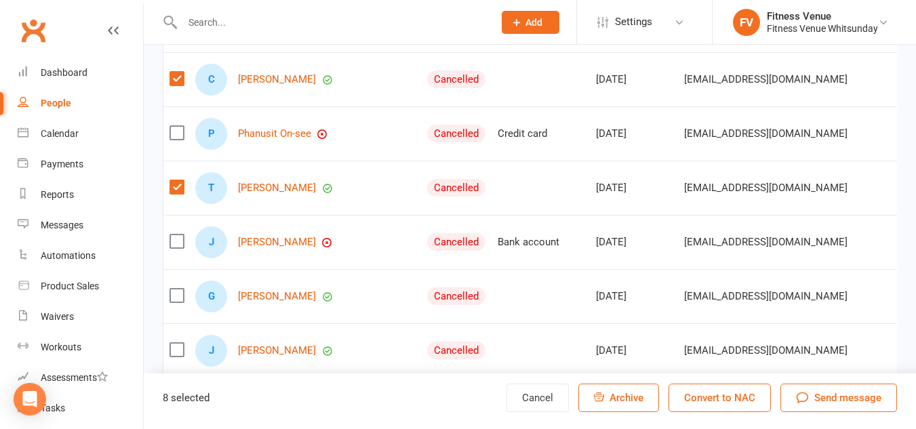
click at [174, 248] on label at bounding box center [176, 242] width 14 height 14
click at [174, 235] on input "checkbox" at bounding box center [176, 235] width 14 height 0
click at [174, 302] on label at bounding box center [176, 296] width 14 height 14
click at [174, 289] on input "checkbox" at bounding box center [176, 289] width 14 height 0
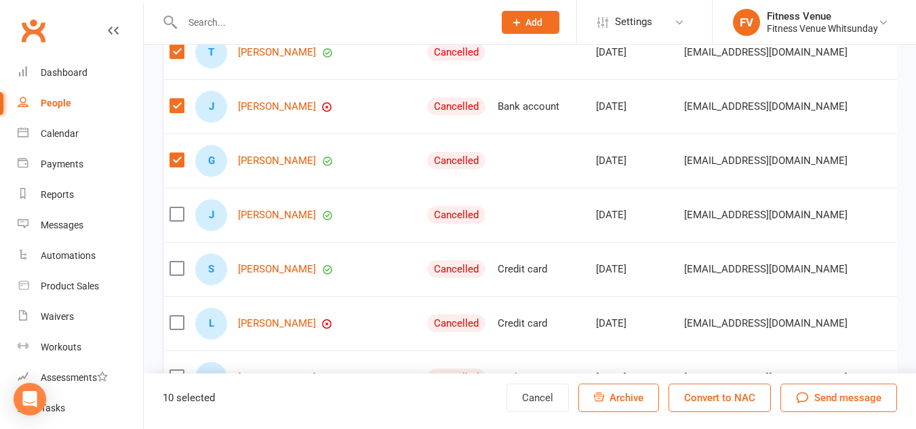
drag, startPoint x: 176, startPoint y: 226, endPoint x: 176, endPoint y: 252, distance: 25.1
click at [175, 221] on label at bounding box center [176, 214] width 14 height 14
click at [175, 207] on input "checkbox" at bounding box center [176, 207] width 14 height 0
drag, startPoint x: 174, startPoint y: 276, endPoint x: 188, endPoint y: 311, distance: 38.0
click at [174, 275] on label at bounding box center [176, 269] width 14 height 14
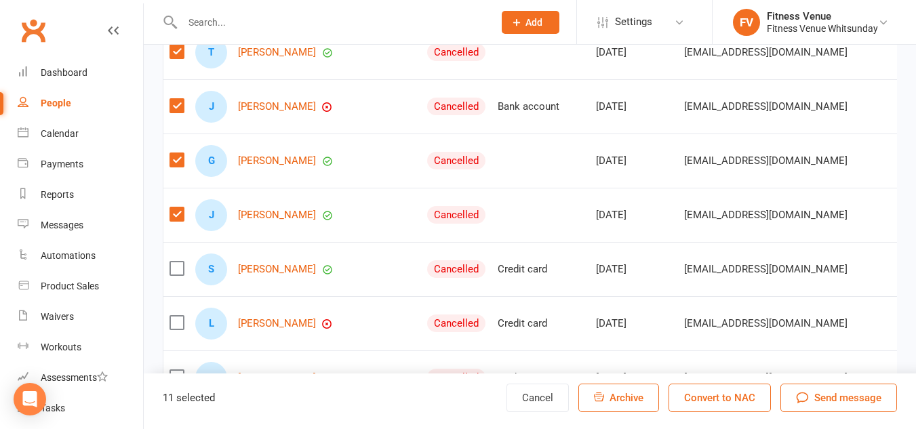
click at [174, 262] on input "checkbox" at bounding box center [176, 262] width 14 height 0
drag, startPoint x: 176, startPoint y: 338, endPoint x: 175, endPoint y: 40, distance: 297.6
click at [176, 329] on label at bounding box center [176, 323] width 14 height 14
click at [176, 316] on input "checkbox" at bounding box center [176, 316] width 14 height 0
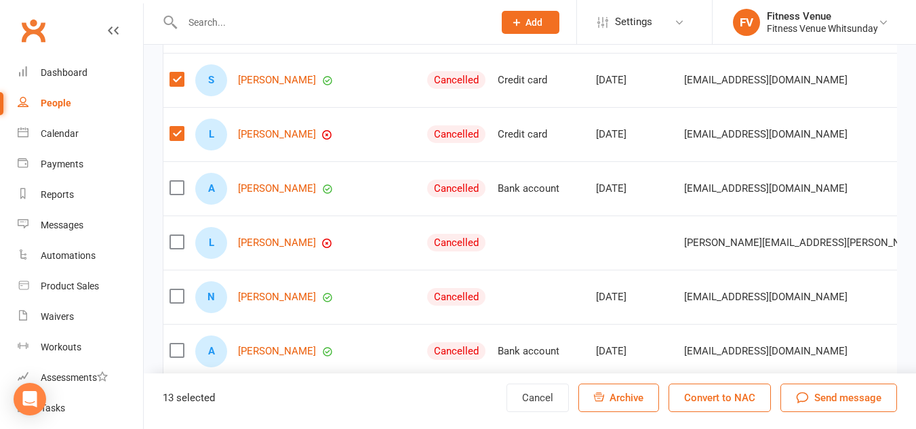
scroll to position [5084, 0]
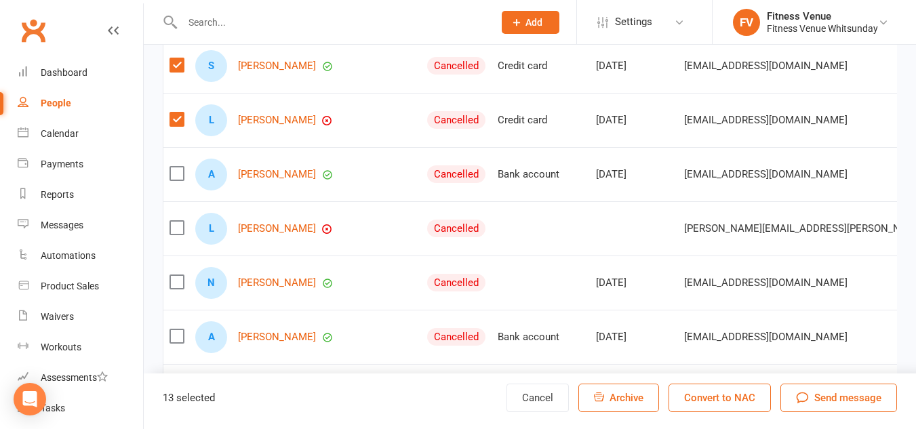
click at [176, 126] on label at bounding box center [176, 120] width 14 height 14
click at [176, 113] on input "checkbox" at bounding box center [176, 113] width 14 height 0
click at [179, 72] on label at bounding box center [176, 65] width 14 height 14
click at [179, 58] on input "checkbox" at bounding box center [176, 58] width 14 height 0
click at [174, 180] on label at bounding box center [176, 174] width 14 height 14
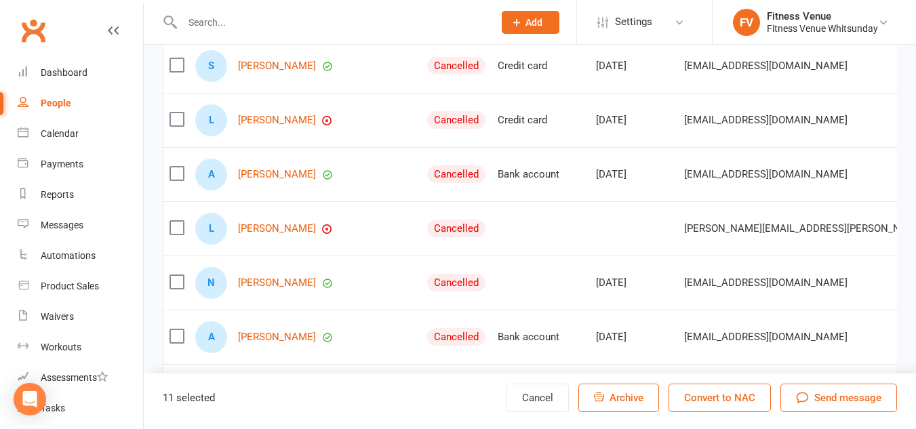
click at [174, 167] on input "checkbox" at bounding box center [176, 167] width 14 height 0
drag, startPoint x: 172, startPoint y: 233, endPoint x: 186, endPoint y: 263, distance: 33.7
click at [173, 233] on label at bounding box center [176, 228] width 14 height 14
click at [173, 221] on input "checkbox" at bounding box center [176, 221] width 14 height 0
click at [176, 289] on label at bounding box center [176, 282] width 14 height 14
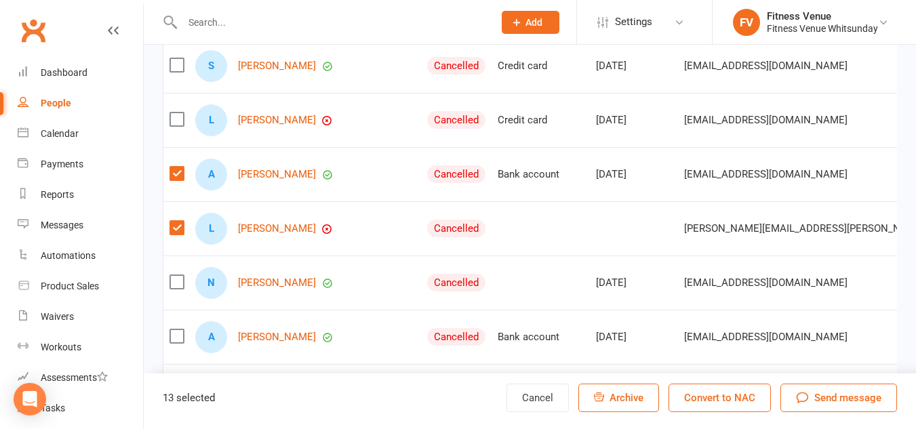
click at [176, 275] on input "checkbox" at bounding box center [176, 275] width 14 height 0
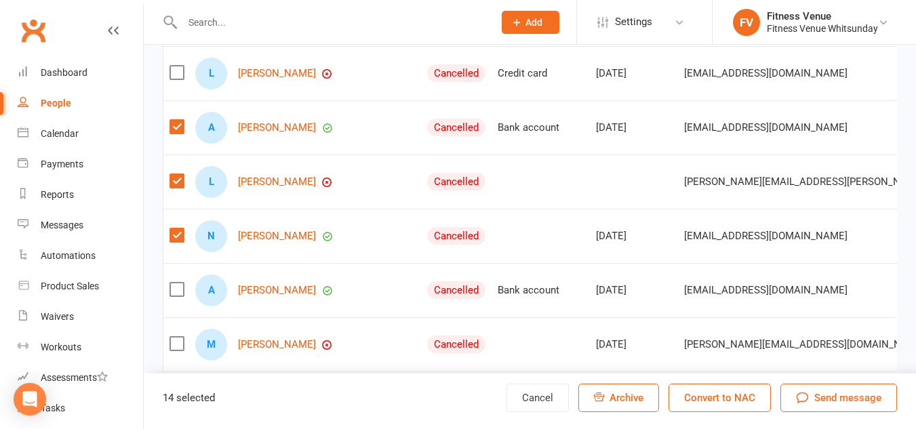
scroll to position [5220, 0]
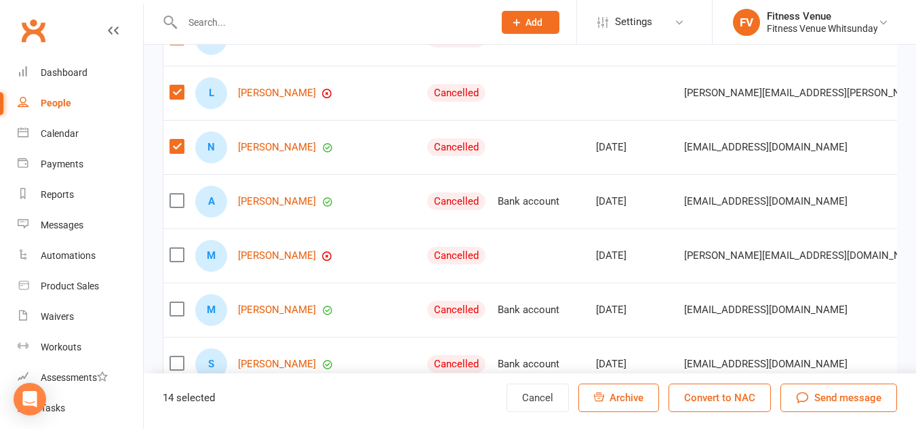
click at [177, 207] on label at bounding box center [176, 201] width 14 height 14
click at [177, 194] on input "checkbox" at bounding box center [176, 194] width 14 height 0
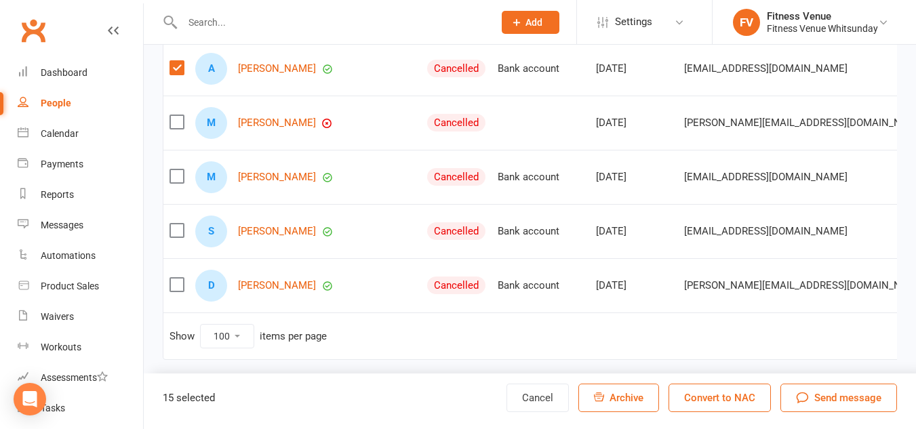
scroll to position [5355, 0]
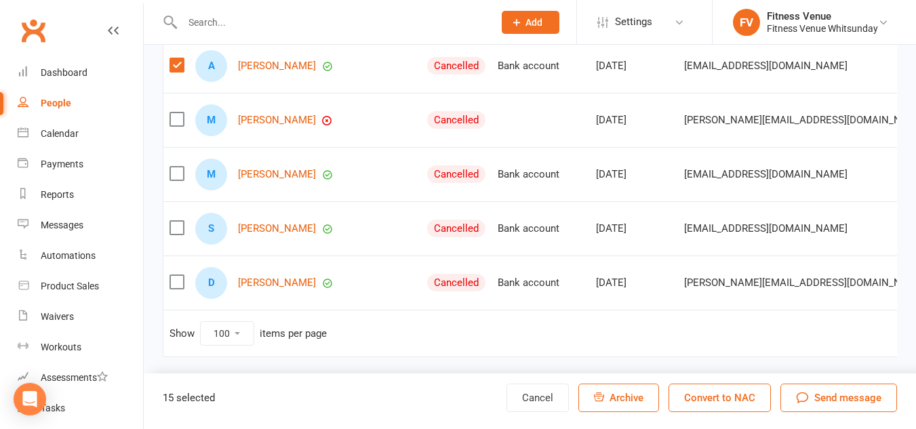
click at [174, 180] on label at bounding box center [176, 174] width 14 height 14
click at [174, 167] on input "checkbox" at bounding box center [176, 167] width 14 height 0
click at [175, 235] on label at bounding box center [176, 228] width 14 height 14
click at [175, 221] on input "checkbox" at bounding box center [176, 221] width 14 height 0
click at [178, 289] on label at bounding box center [176, 282] width 14 height 14
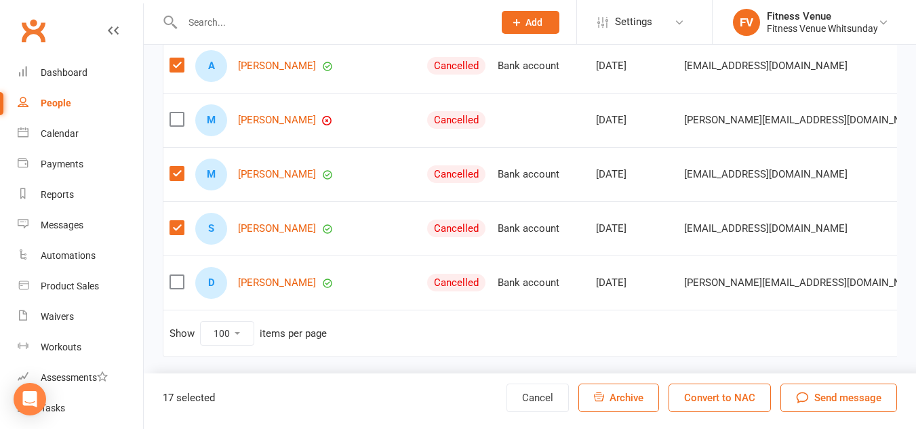
click at [178, 275] on input "checkbox" at bounding box center [176, 275] width 14 height 0
click at [637, 399] on span "Archive" at bounding box center [626, 398] width 34 height 12
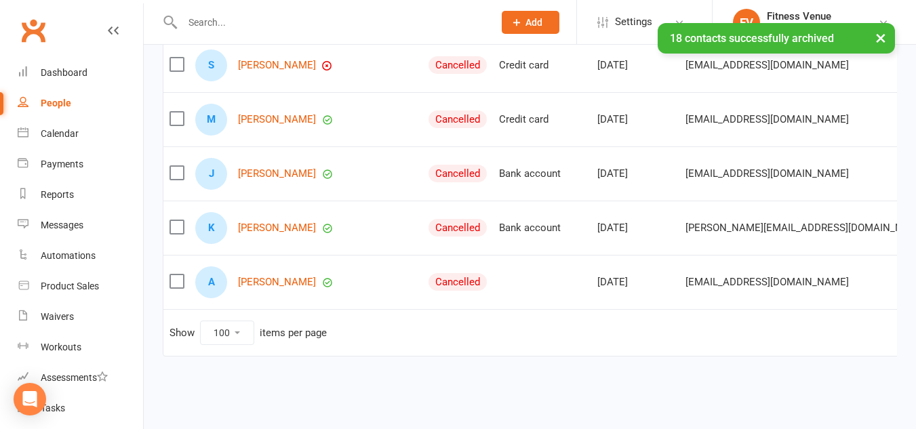
drag, startPoint x: 176, startPoint y: 272, endPoint x: 176, endPoint y: 176, distance: 96.3
click at [176, 275] on label at bounding box center [176, 282] width 14 height 14
click at [176, 275] on input "checkbox" at bounding box center [176, 275] width 14 height 0
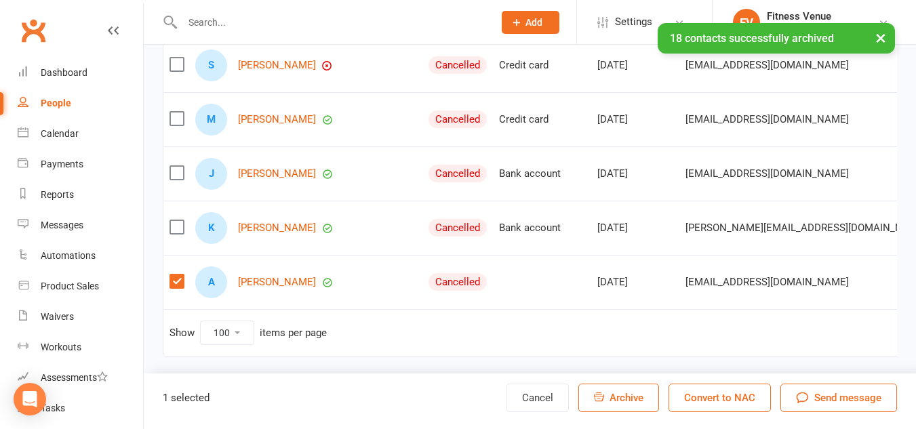
click at [174, 166] on label at bounding box center [176, 173] width 14 height 14
click at [174, 166] on input "checkbox" at bounding box center [176, 166] width 14 height 0
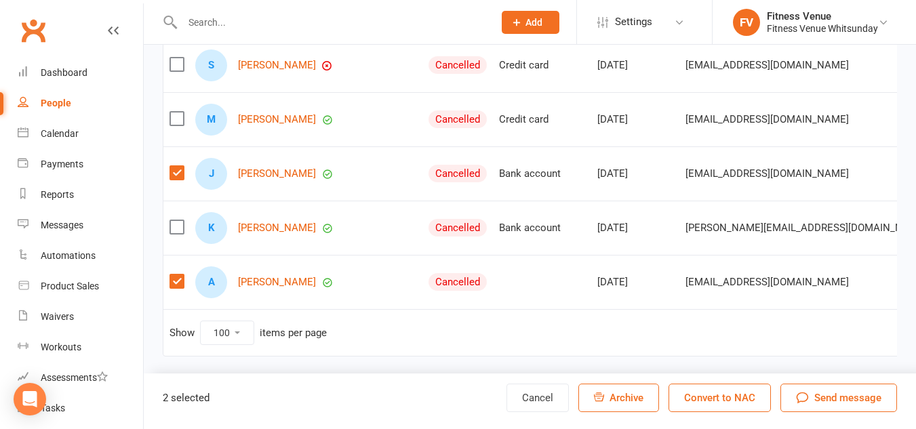
click at [179, 113] on label at bounding box center [176, 119] width 14 height 14
click at [179, 112] on input "checkbox" at bounding box center [176, 112] width 14 height 0
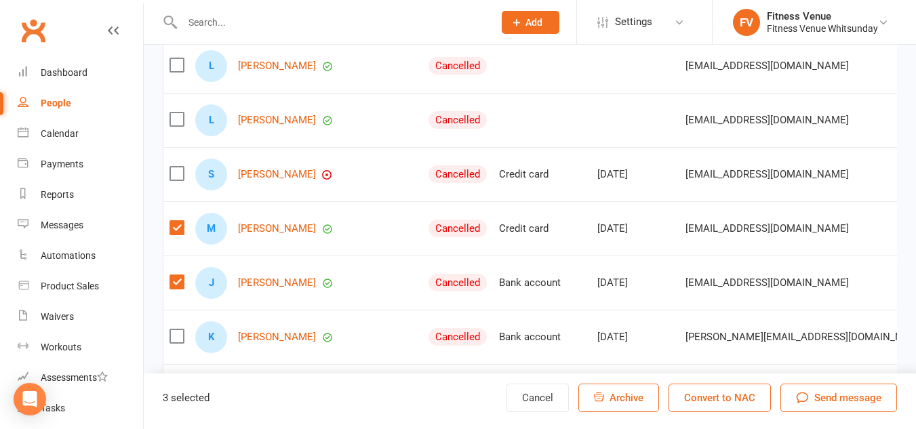
scroll to position [5242, 0]
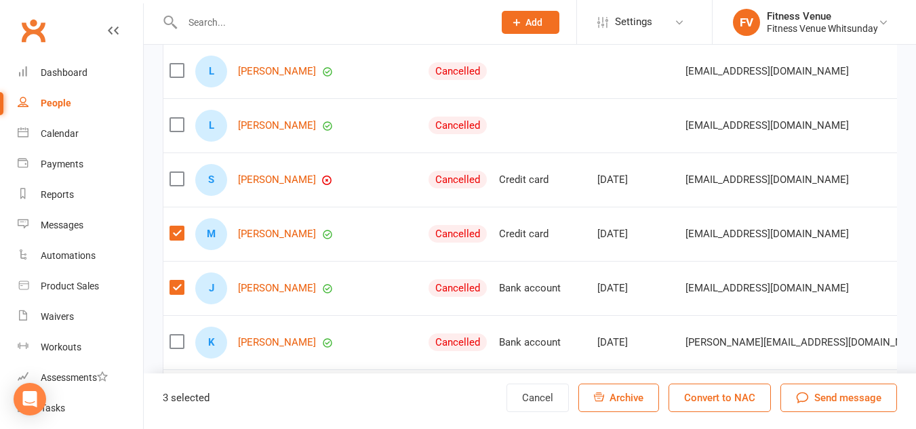
click at [175, 186] on label at bounding box center [176, 179] width 14 height 14
click at [175, 172] on input "checkbox" at bounding box center [176, 172] width 14 height 0
click at [174, 132] on label at bounding box center [176, 125] width 14 height 14
click at [174, 118] on input "checkbox" at bounding box center [176, 118] width 14 height 0
click at [181, 77] on label at bounding box center [176, 71] width 14 height 14
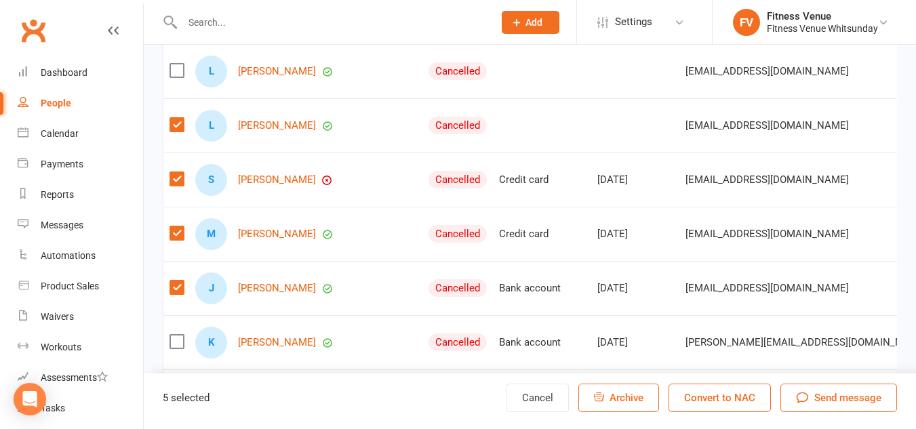
click at [181, 64] on input "checkbox" at bounding box center [176, 64] width 14 height 0
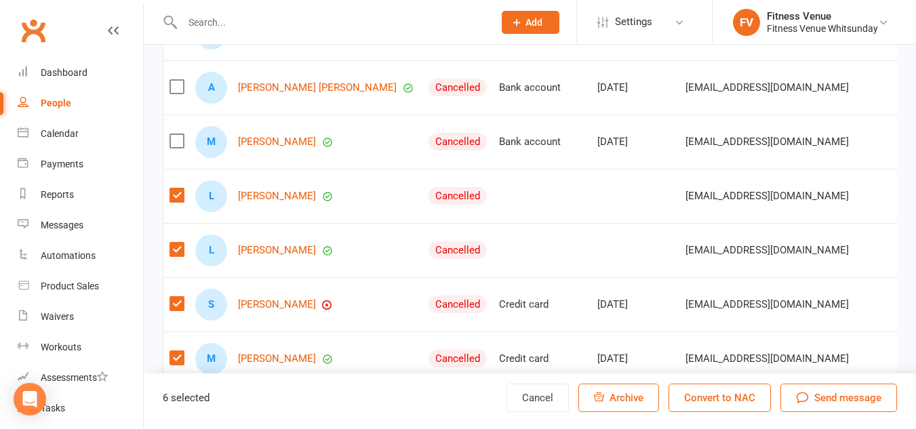
scroll to position [5106, 0]
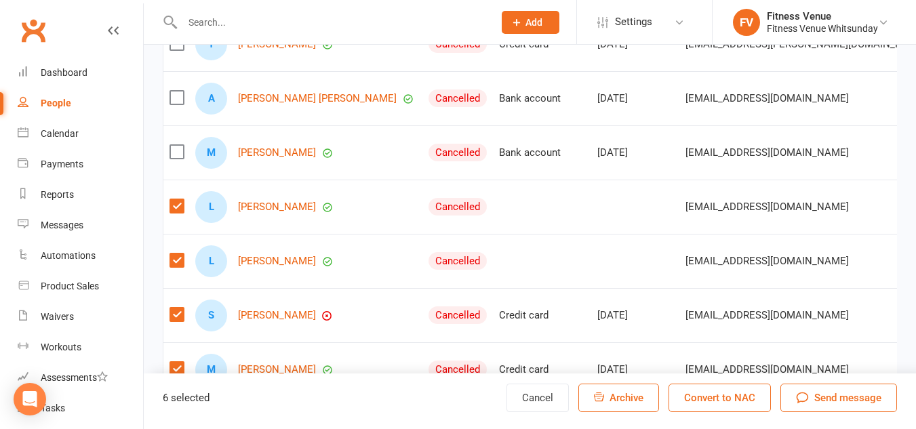
drag, startPoint x: 178, startPoint y: 222, endPoint x: 179, endPoint y: 185, distance: 36.6
click at [178, 213] on label at bounding box center [176, 206] width 14 height 14
click at [178, 199] on input "checkbox" at bounding box center [176, 199] width 14 height 0
click at [176, 159] on label at bounding box center [176, 152] width 14 height 14
click at [176, 145] on input "checkbox" at bounding box center [176, 145] width 14 height 0
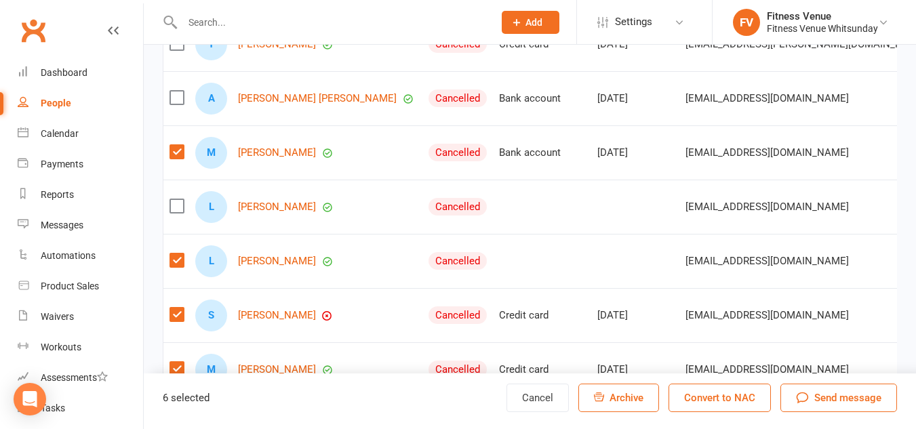
click at [179, 104] on label at bounding box center [176, 98] width 14 height 14
click at [179, 91] on input "checkbox" at bounding box center [176, 91] width 14 height 0
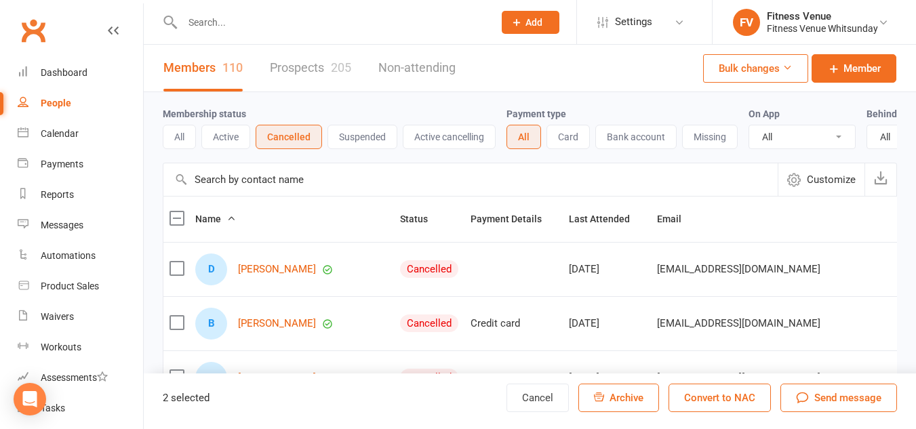
select select "100"
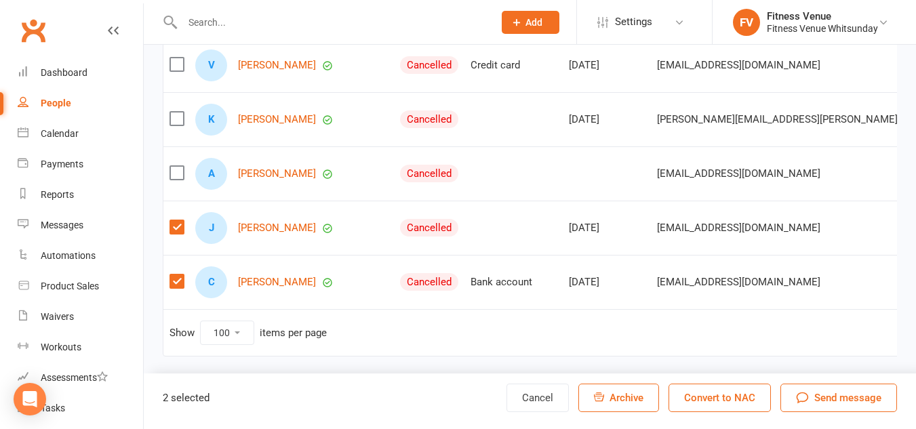
click at [172, 166] on label at bounding box center [176, 173] width 14 height 14
click at [172, 166] on input "checkbox" at bounding box center [176, 166] width 14 height 0
click at [606, 393] on button "Archive" at bounding box center [618, 398] width 81 height 28
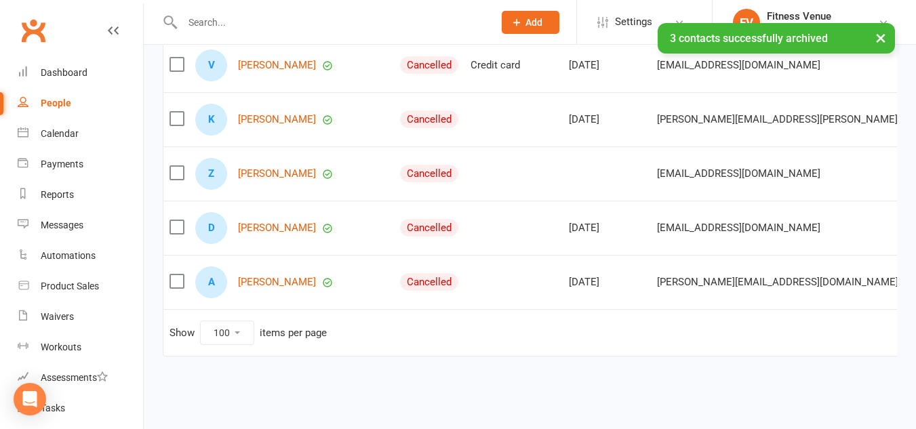
click at [174, 220] on label at bounding box center [176, 227] width 14 height 14
click at [174, 220] on input "checkbox" at bounding box center [176, 220] width 14 height 0
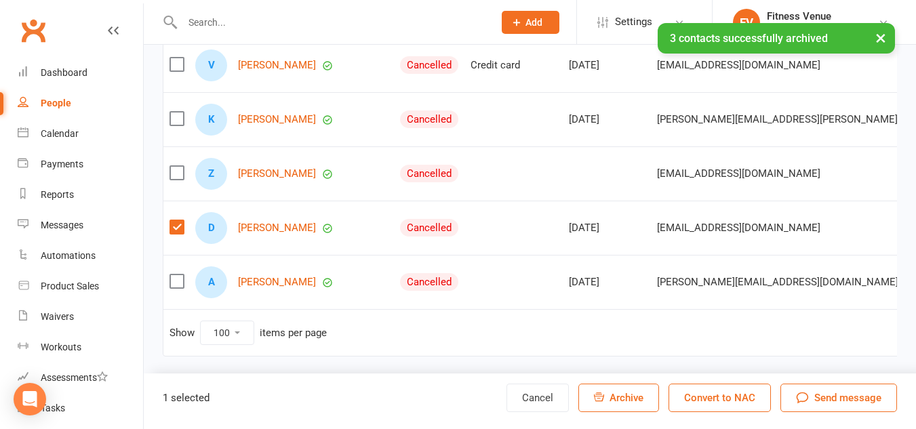
click at [177, 166] on label at bounding box center [176, 173] width 14 height 14
click at [177, 166] on input "checkbox" at bounding box center [176, 166] width 14 height 0
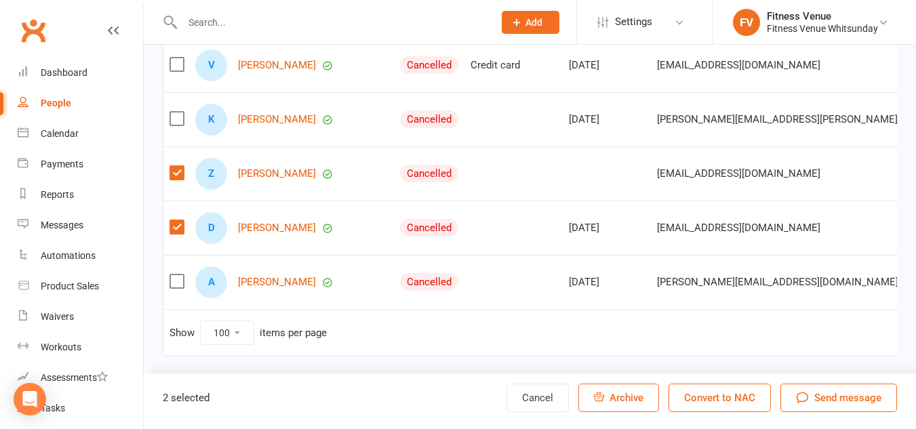
click at [614, 399] on span "Archive" at bounding box center [626, 398] width 34 height 12
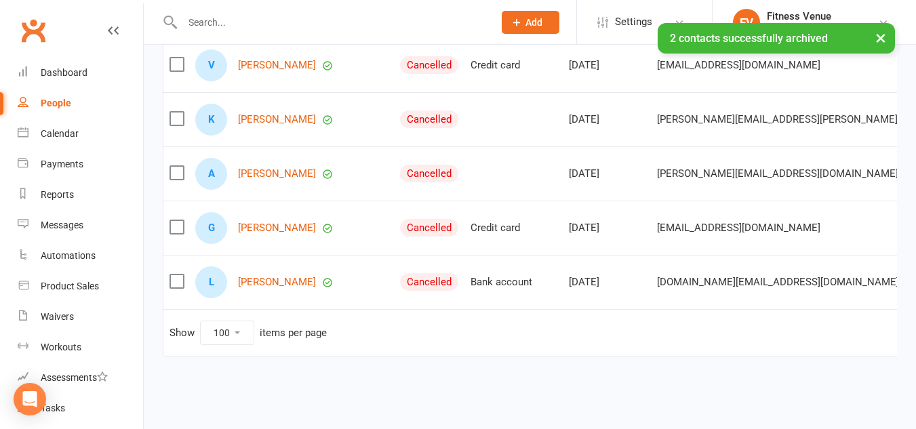
click at [175, 275] on label at bounding box center [176, 282] width 14 height 14
click at [175, 275] on input "checkbox" at bounding box center [176, 275] width 14 height 0
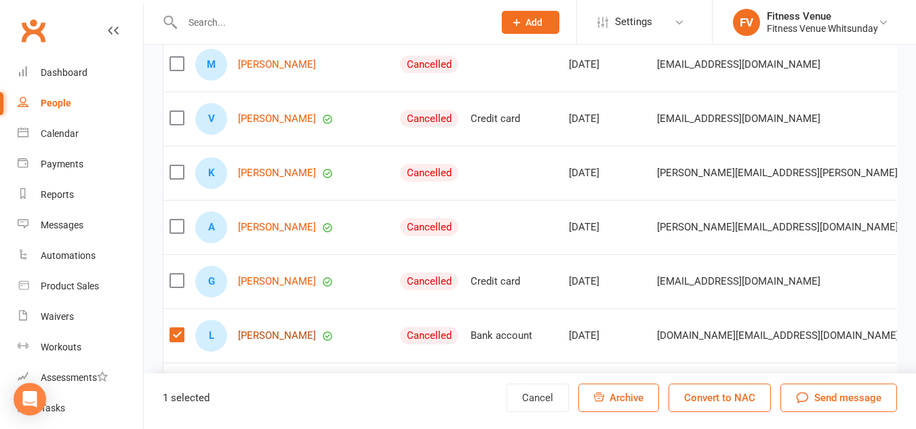
scroll to position [5242, 0]
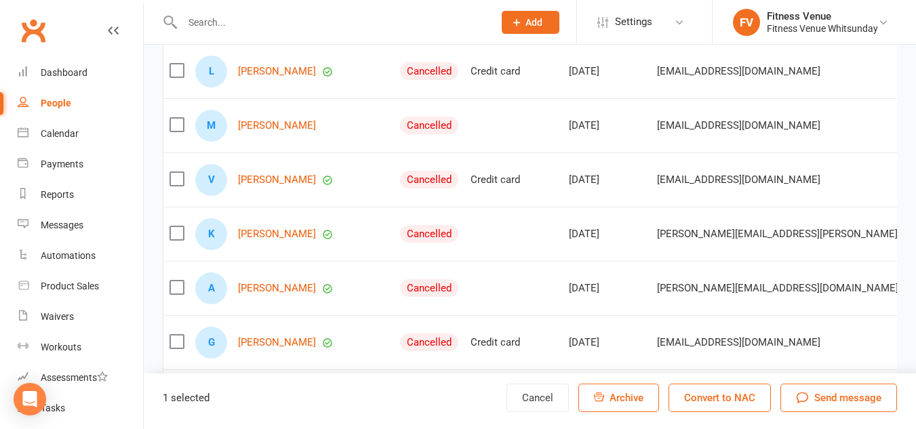
click at [600, 389] on button "Archive" at bounding box center [618, 398] width 81 height 28
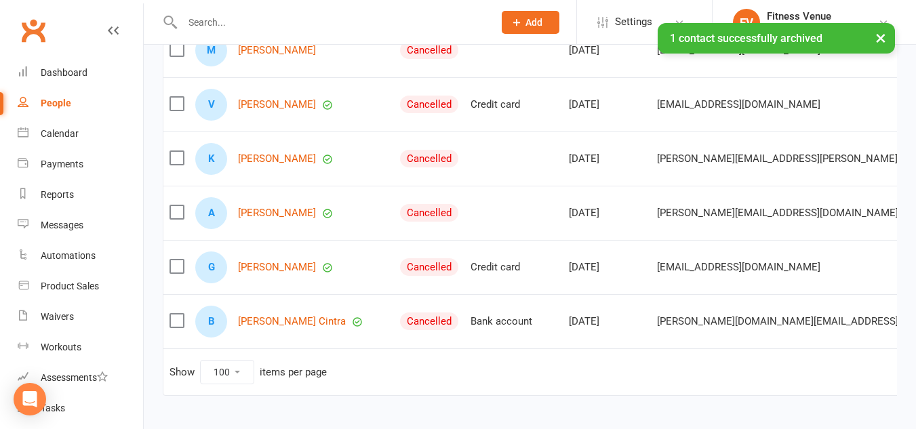
scroll to position [5377, 0]
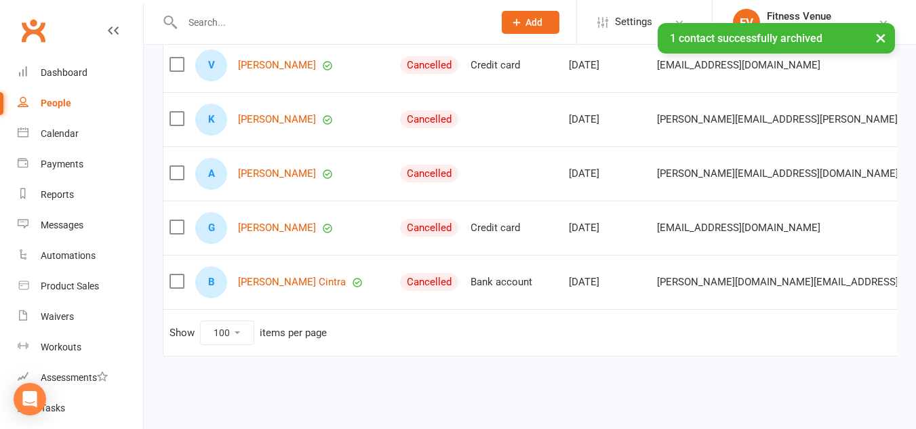
drag, startPoint x: 176, startPoint y: 271, endPoint x: 316, endPoint y: 338, distance: 155.5
click at [175, 275] on label at bounding box center [176, 282] width 14 height 14
click at [175, 275] on input "checkbox" at bounding box center [176, 275] width 14 height 0
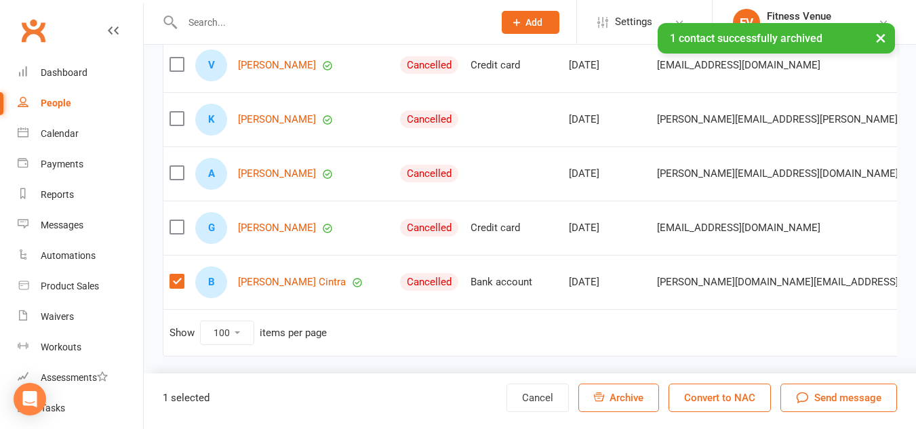
click at [617, 396] on span "Archive" at bounding box center [626, 398] width 34 height 12
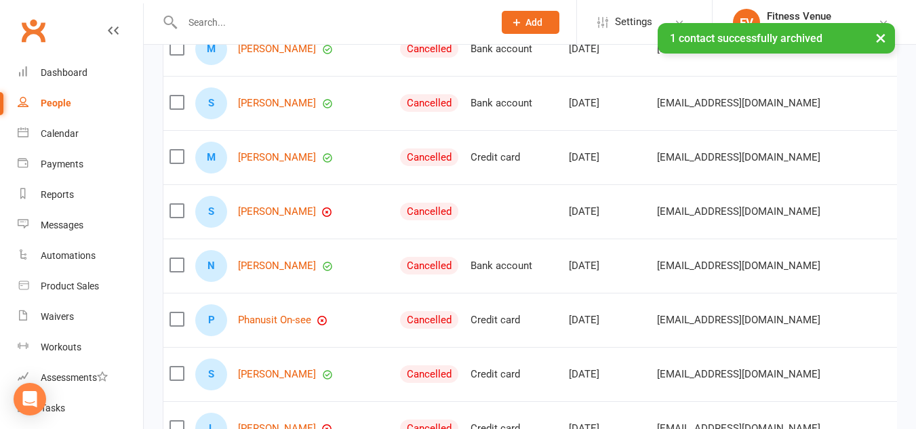
scroll to position [3954, 0]
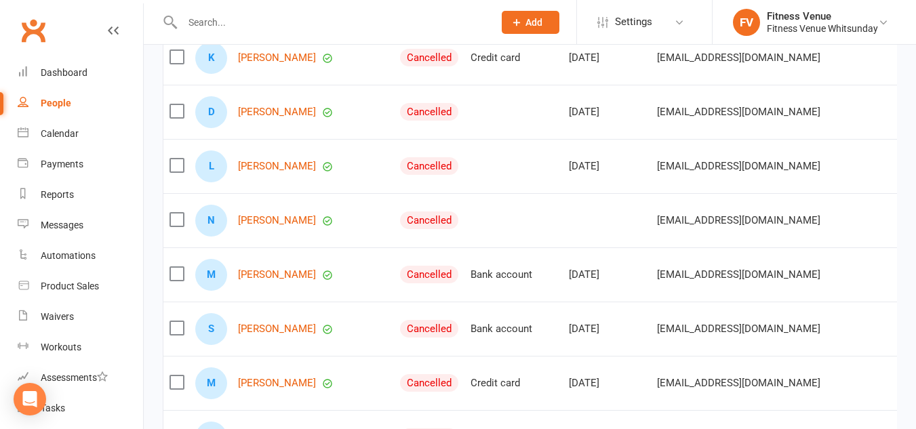
click at [173, 226] on label at bounding box center [176, 220] width 14 height 14
click at [173, 213] on input "checkbox" at bounding box center [176, 213] width 14 height 0
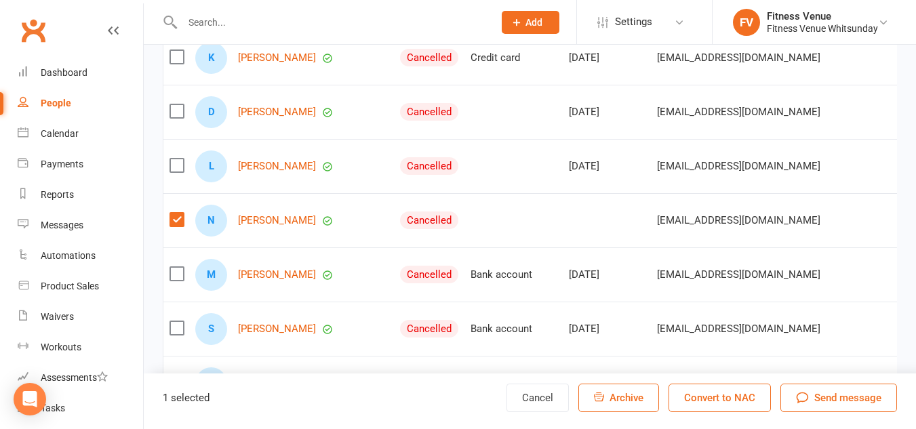
click at [179, 172] on label at bounding box center [176, 166] width 14 height 14
click at [179, 159] on input "checkbox" at bounding box center [176, 159] width 14 height 0
click at [176, 117] on label at bounding box center [176, 111] width 14 height 14
click at [176, 104] on input "checkbox" at bounding box center [176, 104] width 14 height 0
click at [171, 64] on label at bounding box center [176, 57] width 14 height 14
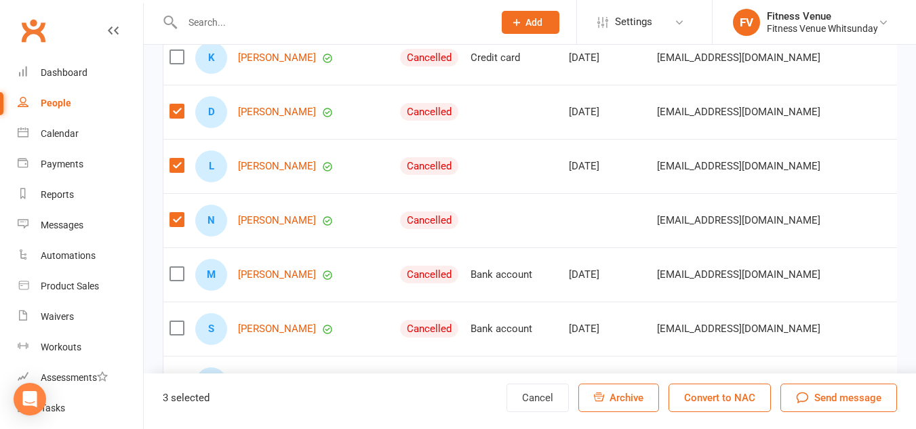
click at [171, 50] on input "checkbox" at bounding box center [176, 50] width 14 height 0
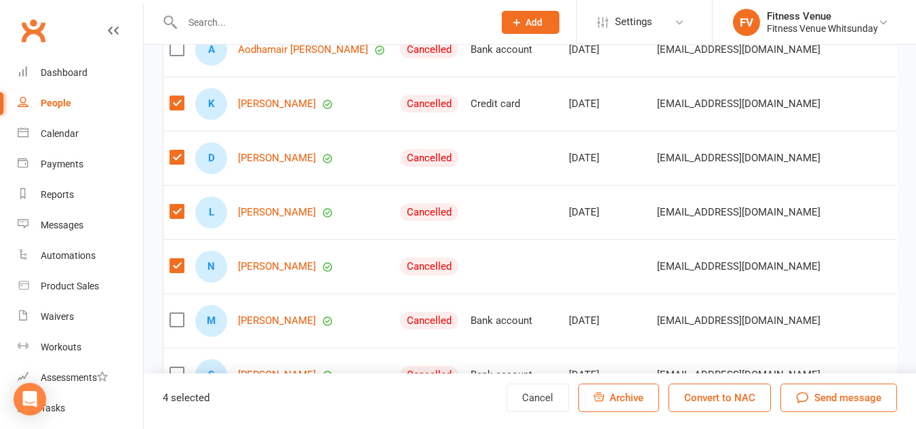
scroll to position [3886, 0]
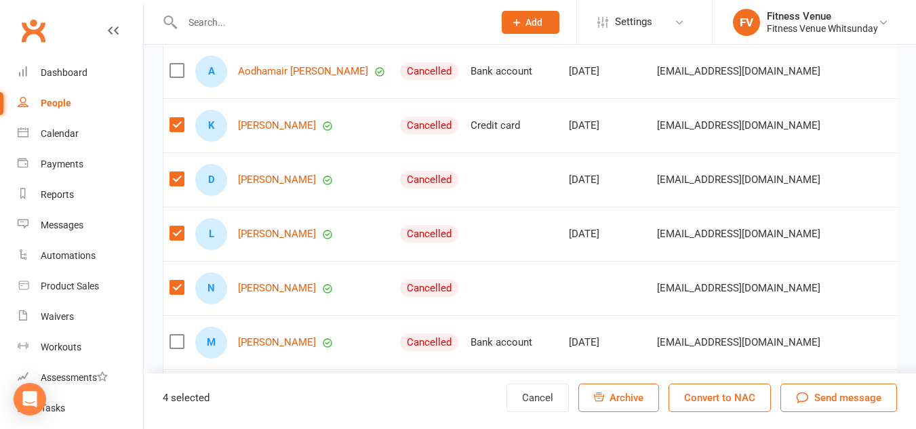
click at [178, 77] on label at bounding box center [176, 71] width 14 height 14
click at [178, 64] on input "checkbox" at bounding box center [176, 64] width 14 height 0
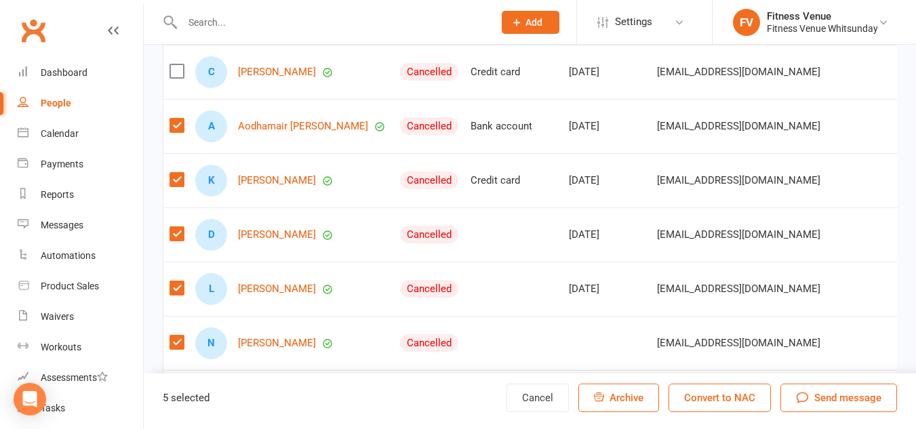
scroll to position [3750, 0]
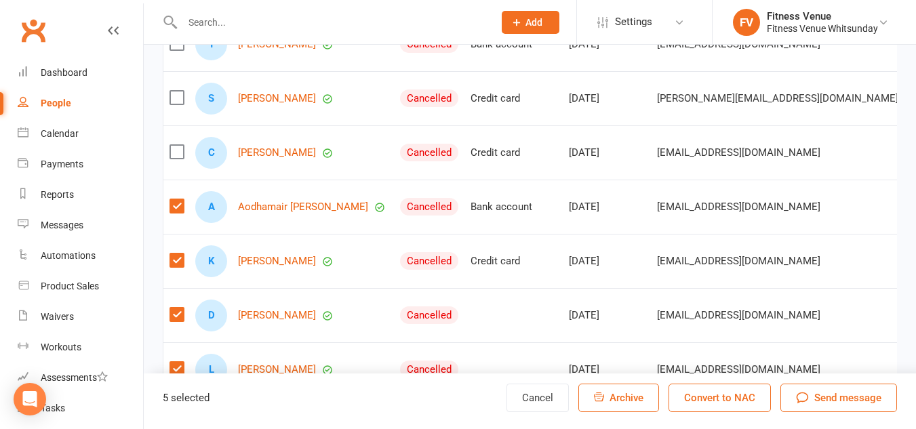
click at [180, 159] on label at bounding box center [176, 152] width 14 height 14
click at [180, 145] on input "checkbox" at bounding box center [176, 145] width 14 height 0
click at [174, 104] on label at bounding box center [176, 98] width 14 height 14
click at [174, 91] on input "checkbox" at bounding box center [176, 91] width 14 height 0
click at [182, 50] on label at bounding box center [176, 44] width 14 height 14
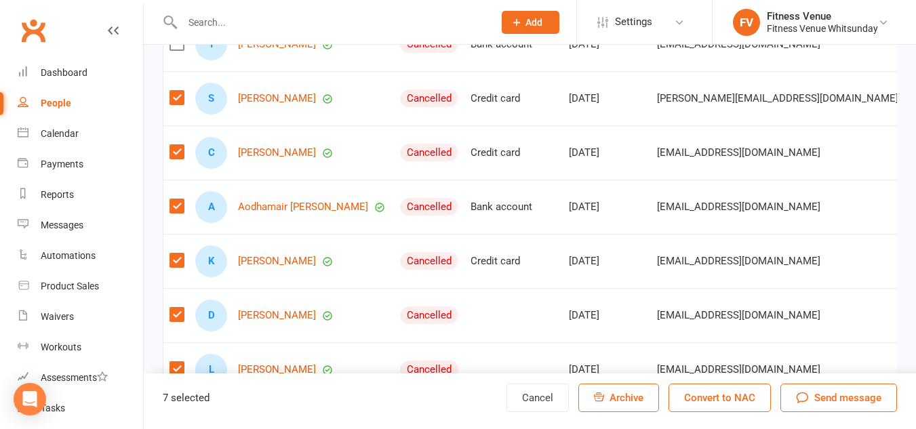
click at [182, 37] on input "checkbox" at bounding box center [176, 37] width 14 height 0
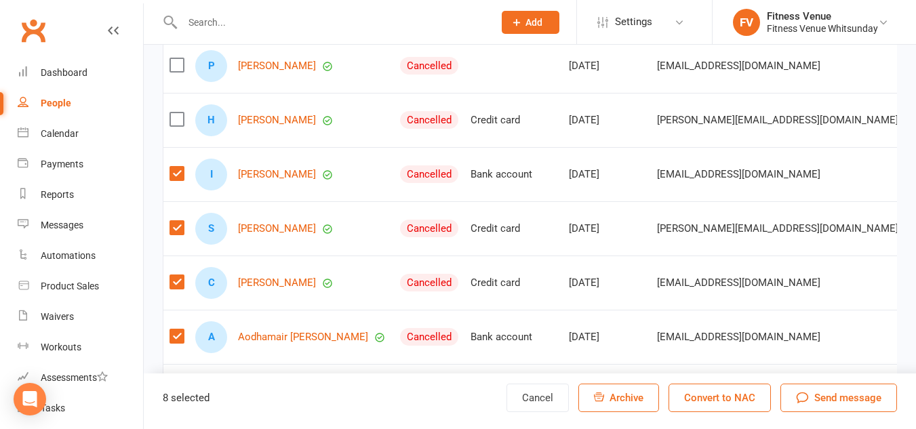
scroll to position [3615, 0]
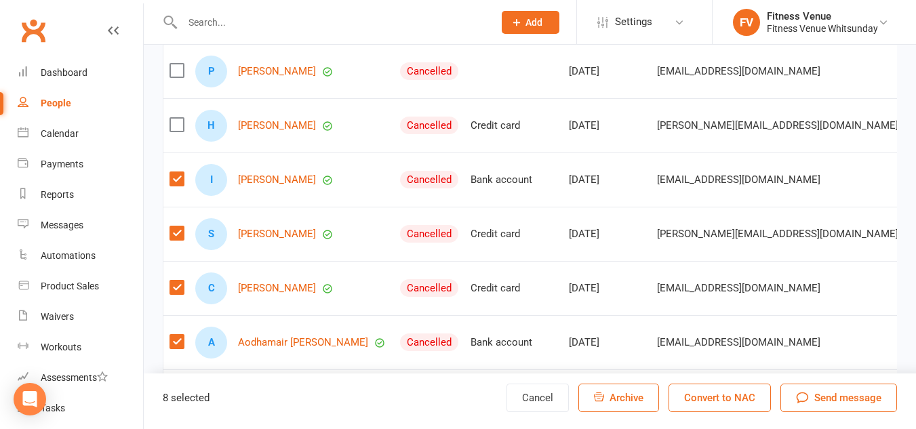
drag, startPoint x: 180, startPoint y: 134, endPoint x: 178, endPoint y: 109, distance: 25.2
click at [179, 132] on label at bounding box center [176, 125] width 14 height 14
click at [179, 118] on input "checkbox" at bounding box center [176, 118] width 14 height 0
click at [178, 77] on label at bounding box center [176, 71] width 14 height 14
click at [178, 64] on input "checkbox" at bounding box center [176, 64] width 14 height 0
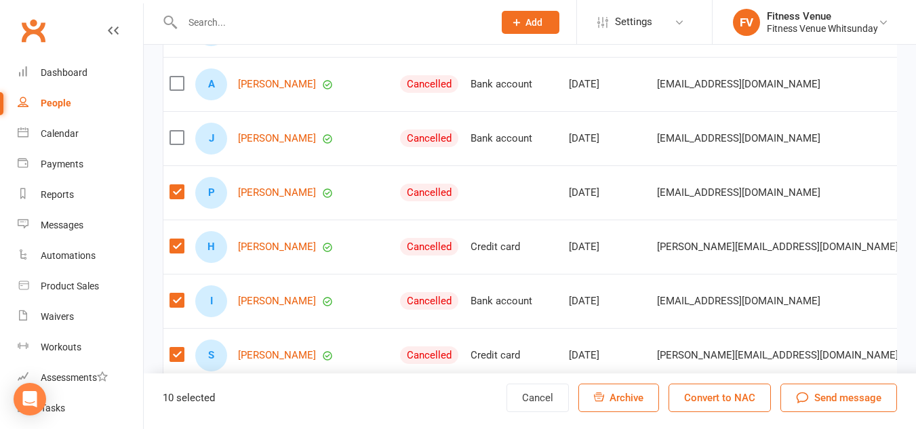
scroll to position [3479, 0]
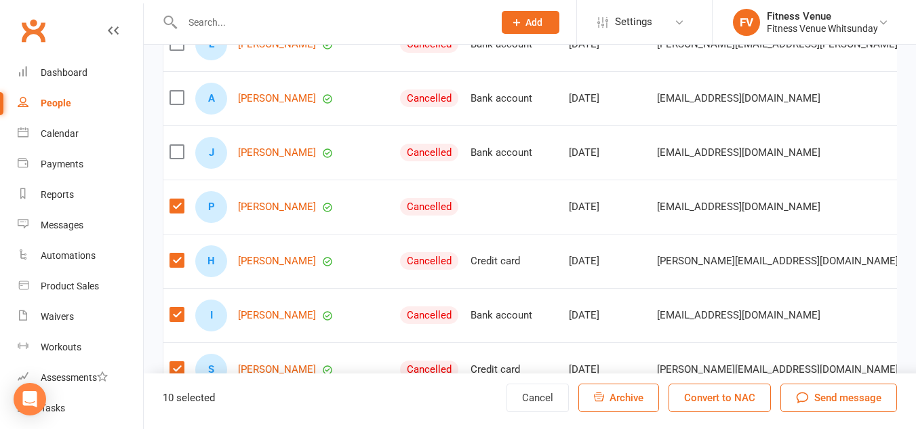
click at [178, 159] on label at bounding box center [176, 152] width 14 height 14
click at [178, 145] on input "checkbox" at bounding box center [176, 145] width 14 height 0
click at [626, 400] on span "Archive" at bounding box center [626, 398] width 34 height 12
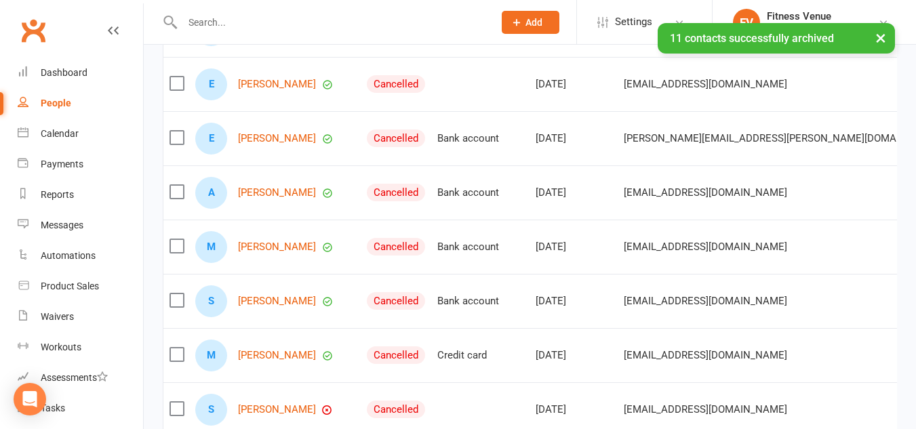
scroll to position [3343, 0]
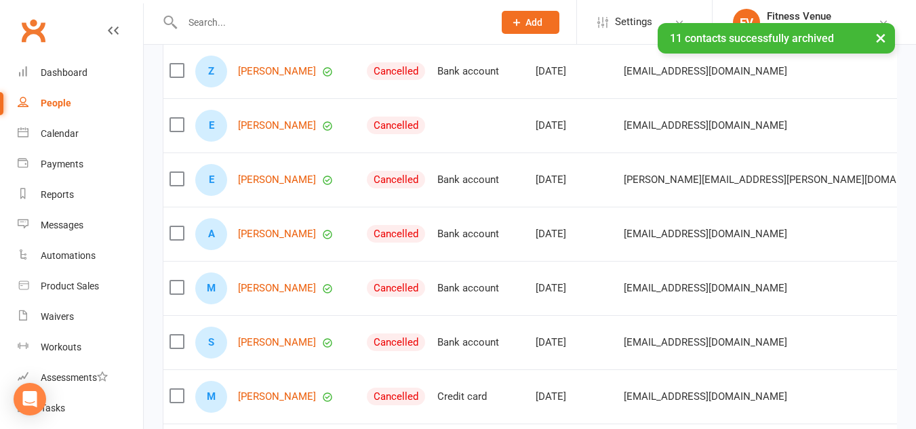
click at [175, 186] on label at bounding box center [176, 179] width 14 height 14
click at [175, 172] on input "checkbox" at bounding box center [176, 172] width 14 height 0
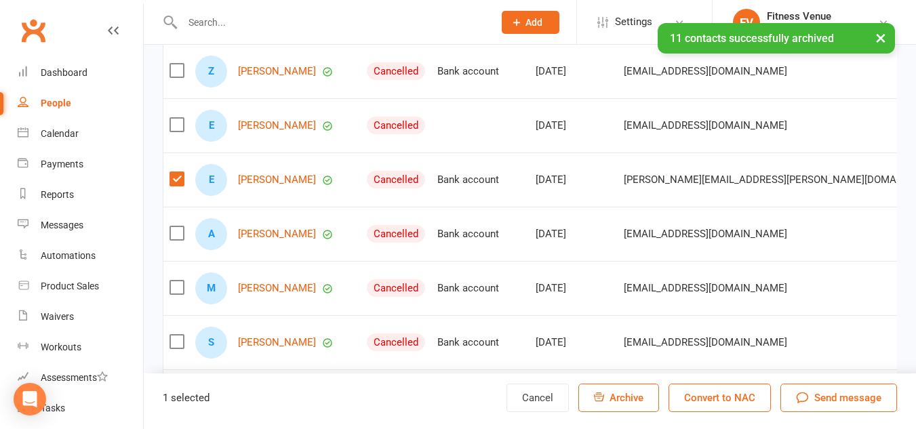
click at [178, 132] on label at bounding box center [176, 125] width 14 height 14
click at [178, 118] on input "checkbox" at bounding box center [176, 118] width 14 height 0
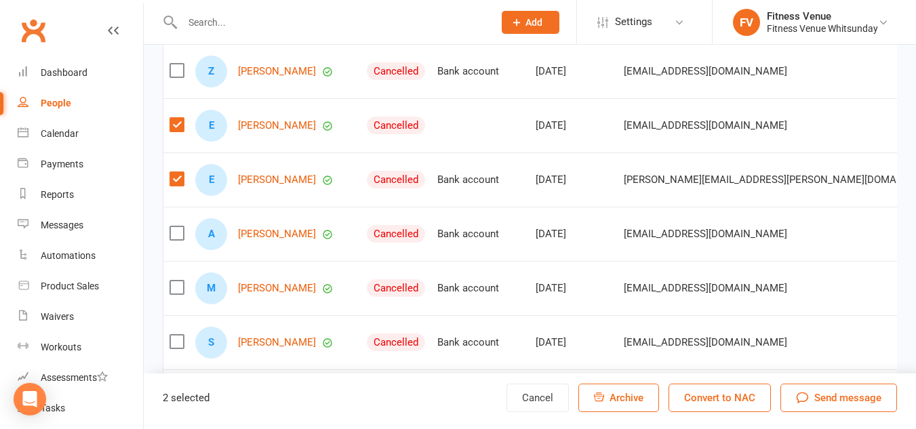
click at [174, 73] on label at bounding box center [176, 71] width 14 height 14
click at [174, 64] on input "checkbox" at bounding box center [176, 64] width 14 height 0
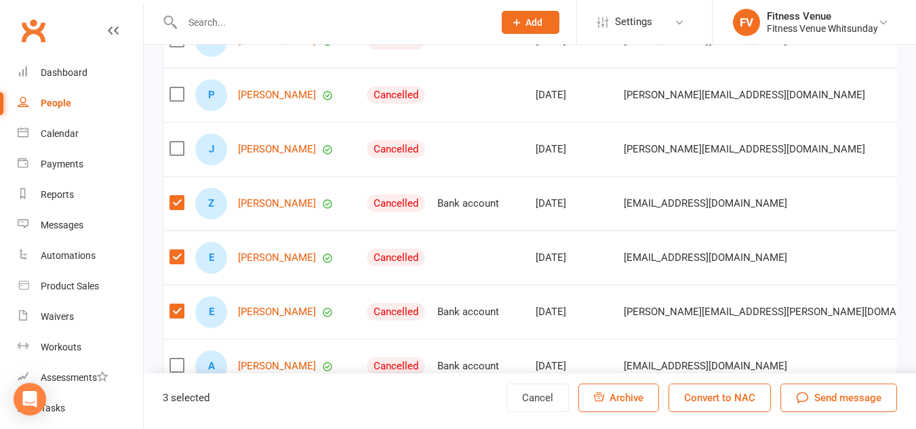
scroll to position [3208, 0]
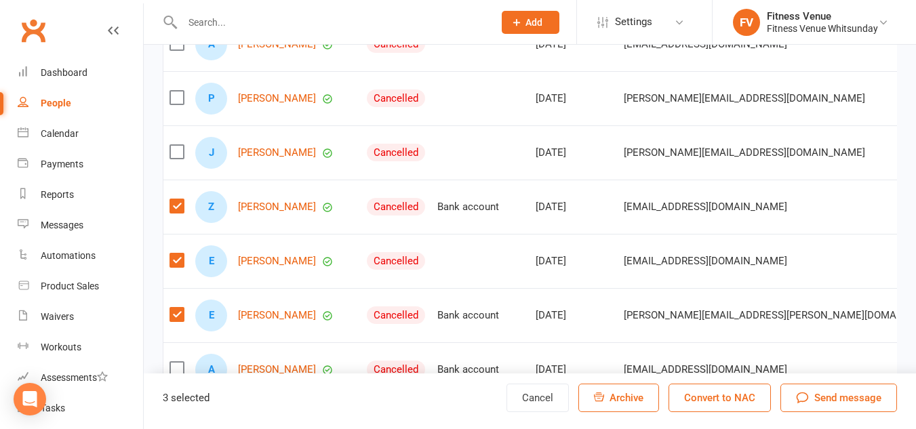
click at [176, 159] on label at bounding box center [176, 152] width 14 height 14
click at [176, 145] on input "checkbox" at bounding box center [176, 145] width 14 height 0
click at [180, 100] on td at bounding box center [176, 98] width 26 height 54
click at [178, 104] on label at bounding box center [176, 98] width 14 height 14
click at [178, 91] on input "checkbox" at bounding box center [176, 91] width 14 height 0
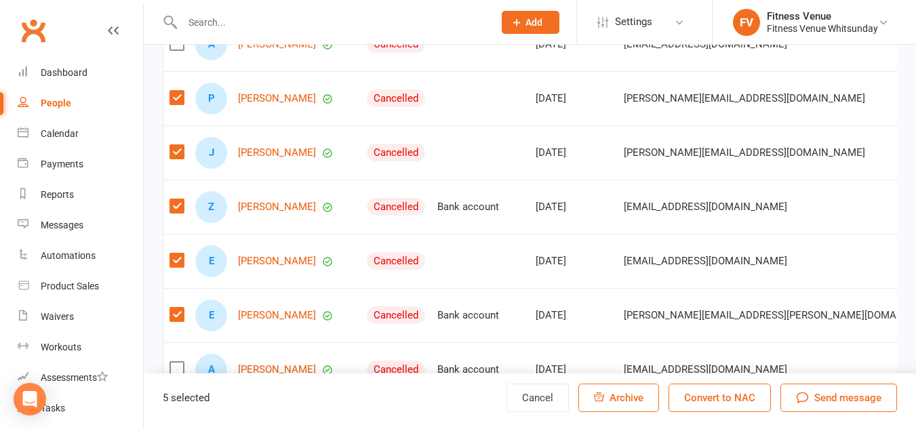
scroll to position [3276, 0]
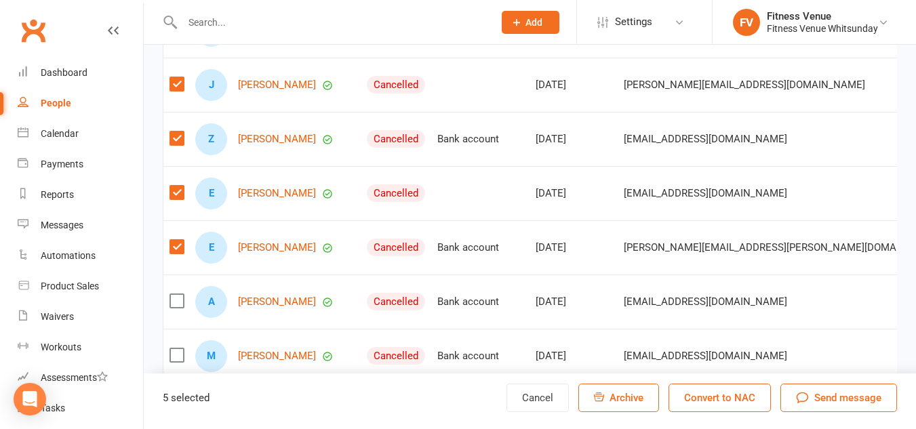
click at [614, 393] on span "Archive" at bounding box center [626, 398] width 34 height 12
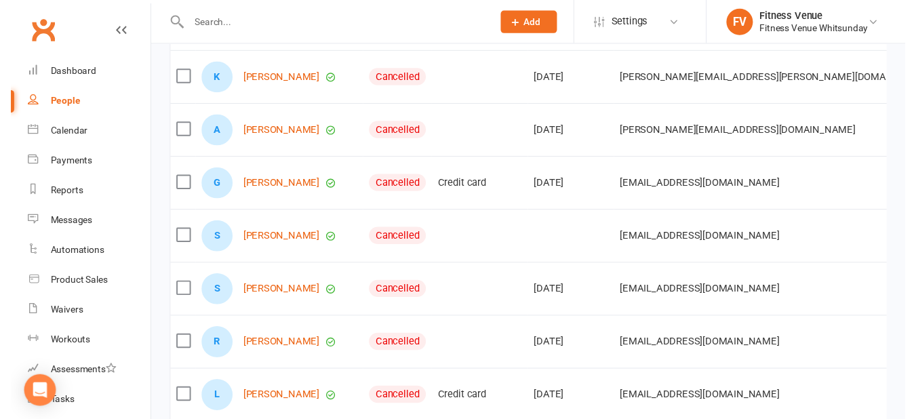
scroll to position [4672, 0]
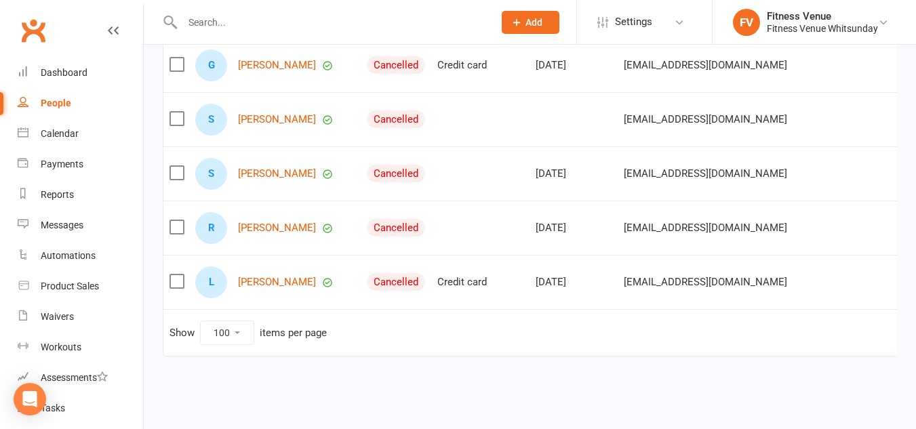
click at [177, 275] on label at bounding box center [176, 282] width 14 height 14
click at [177, 275] on input "checkbox" at bounding box center [176, 275] width 14 height 0
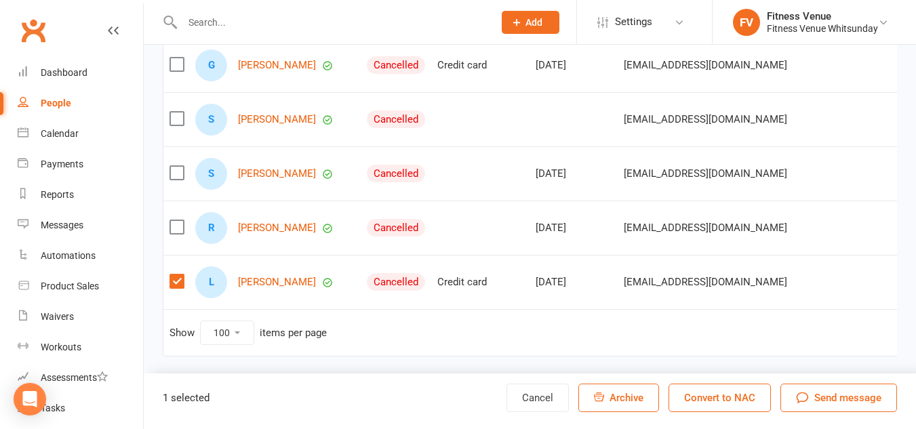
drag, startPoint x: 607, startPoint y: 402, endPoint x: 517, endPoint y: 67, distance: 346.6
click at [608, 402] on button "Archive" at bounding box center [618, 398] width 81 height 28
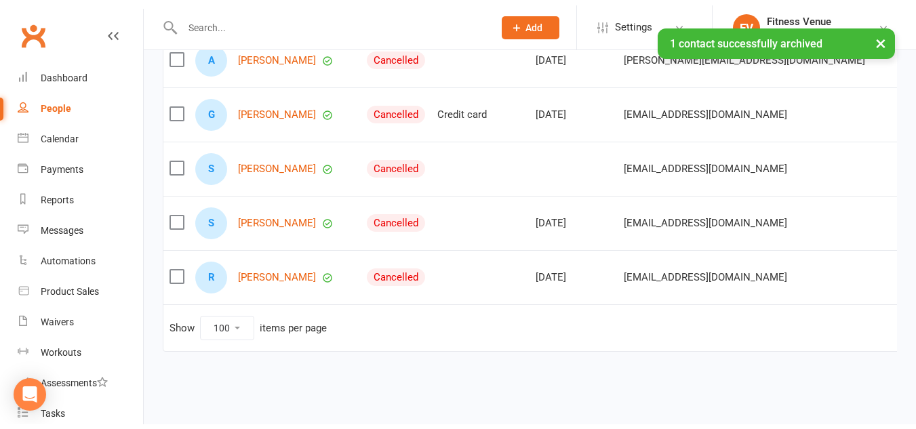
scroll to position [4618, 0]
